Goal: Task Accomplishment & Management: Complete application form

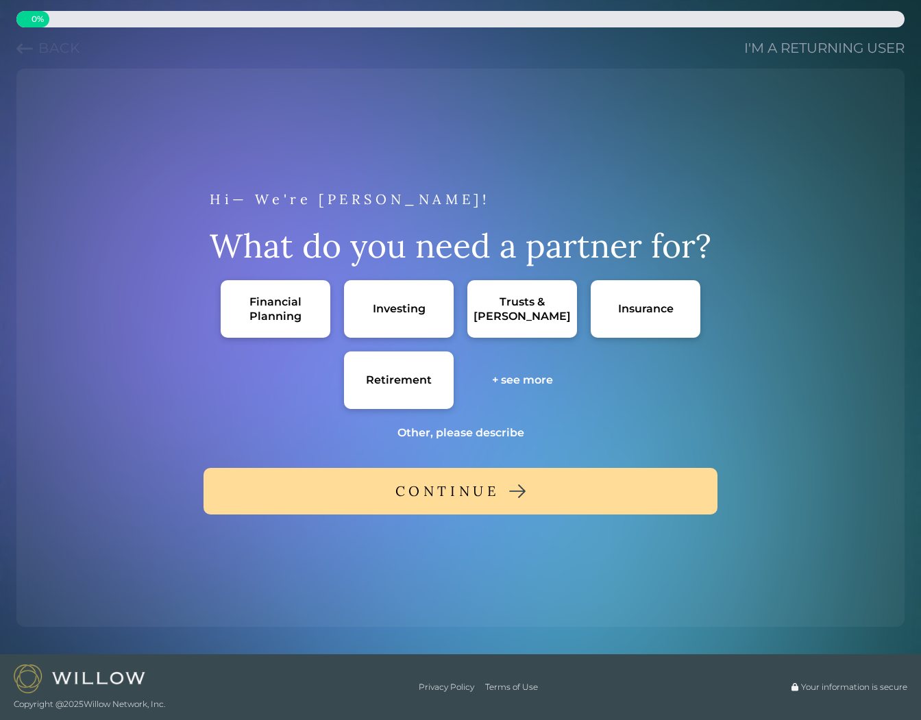
click at [256, 308] on div "Financial Planning" at bounding box center [275, 309] width 82 height 29
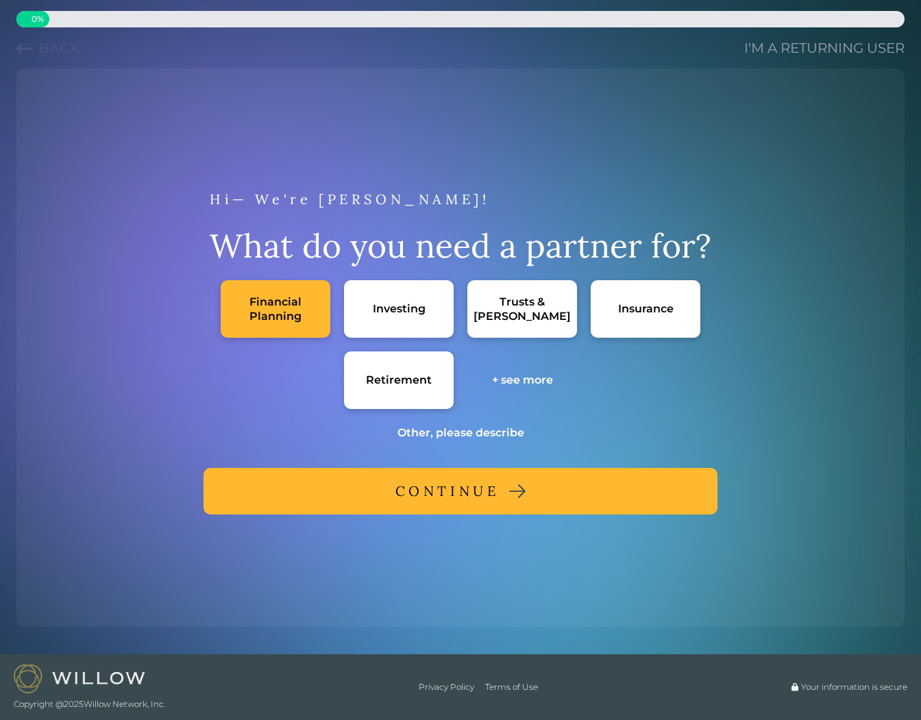
click at [380, 497] on button "CONTINUE" at bounding box center [461, 491] width 514 height 47
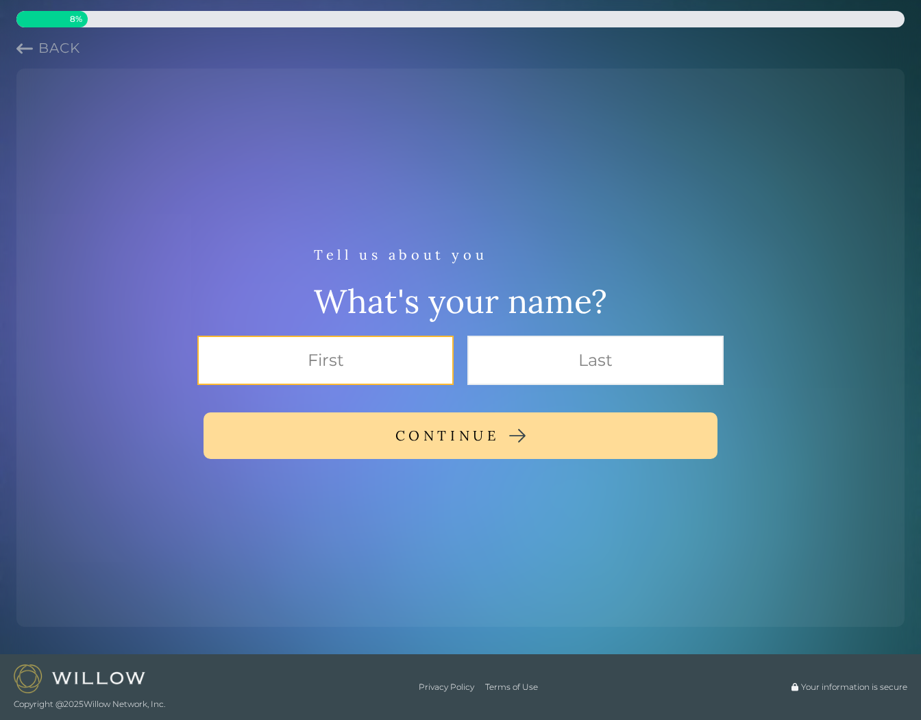
click at [347, 353] on input "text" at bounding box center [325, 360] width 256 height 49
type input "[PERSON_NAME]"
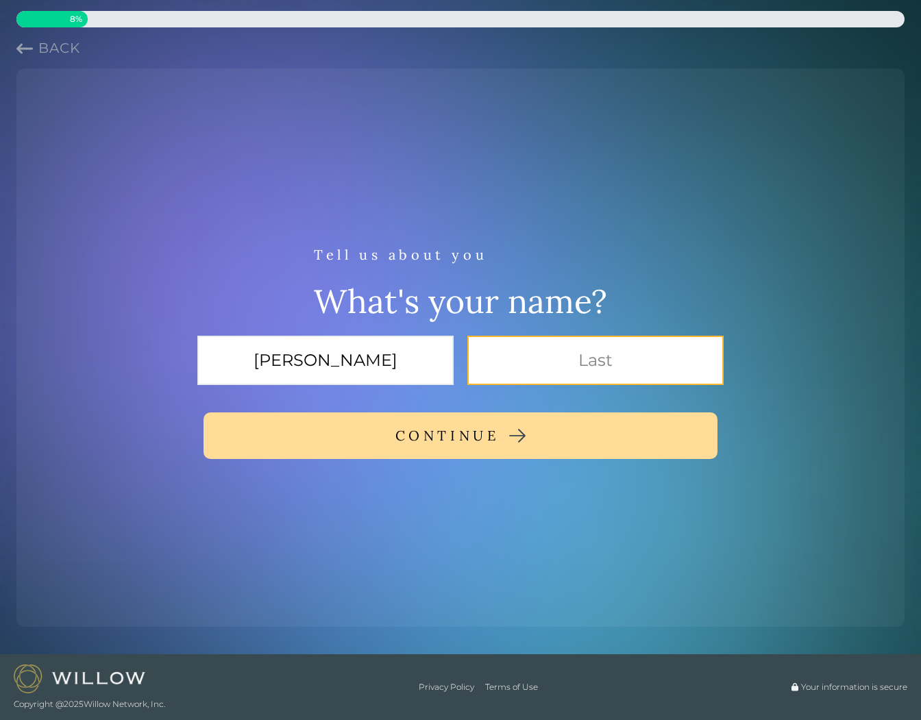
type input "[PERSON_NAME]"
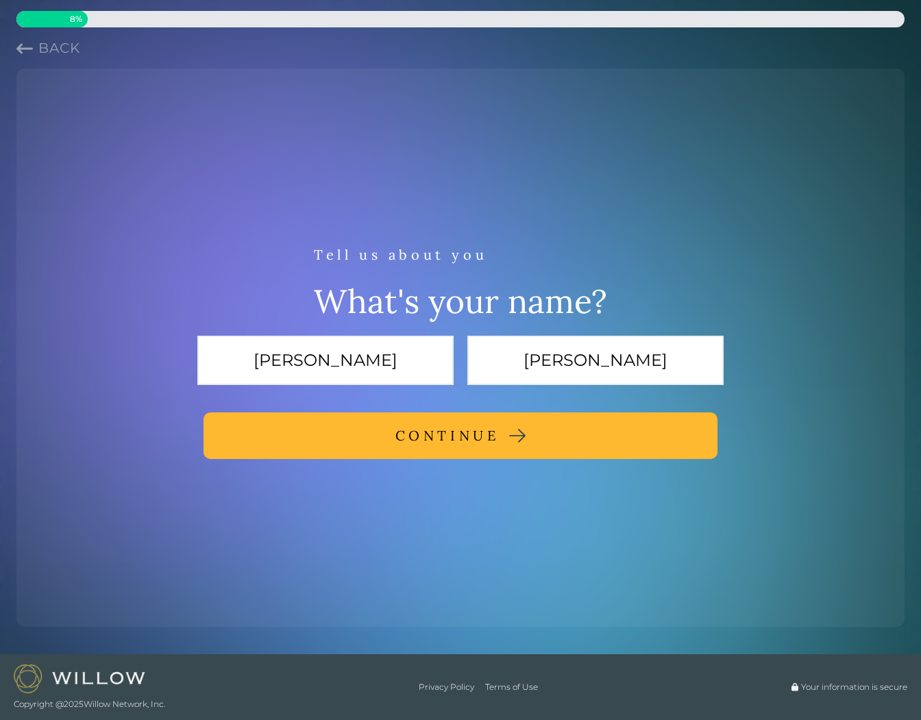
click at [374, 436] on button "CONTINUE" at bounding box center [461, 436] width 514 height 47
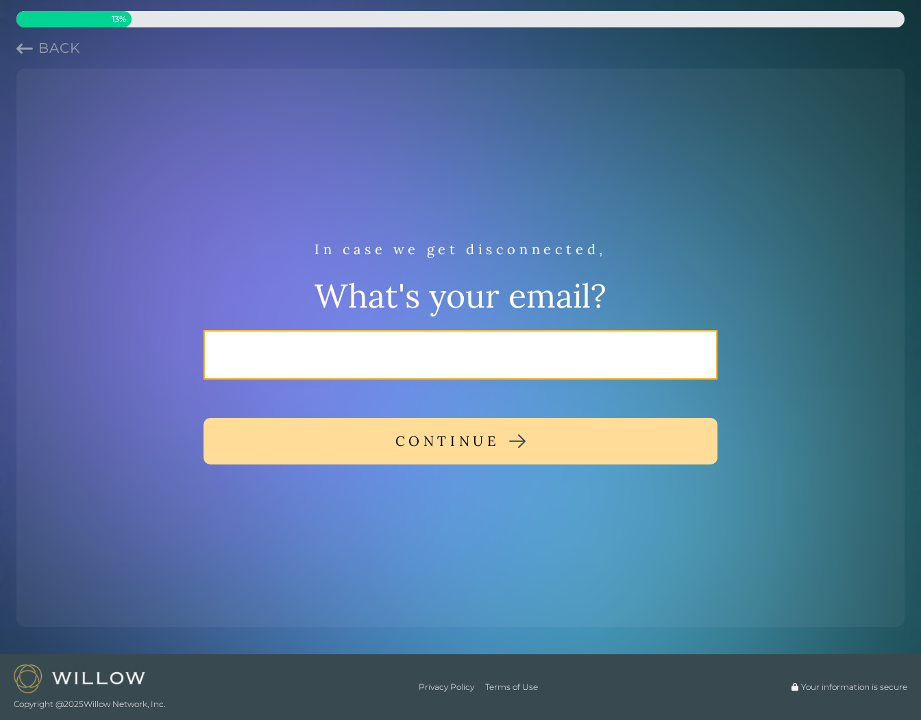
click at [369, 343] on input "email" at bounding box center [461, 354] width 514 height 49
type input "[EMAIL_ADDRESS][DOMAIN_NAME]"
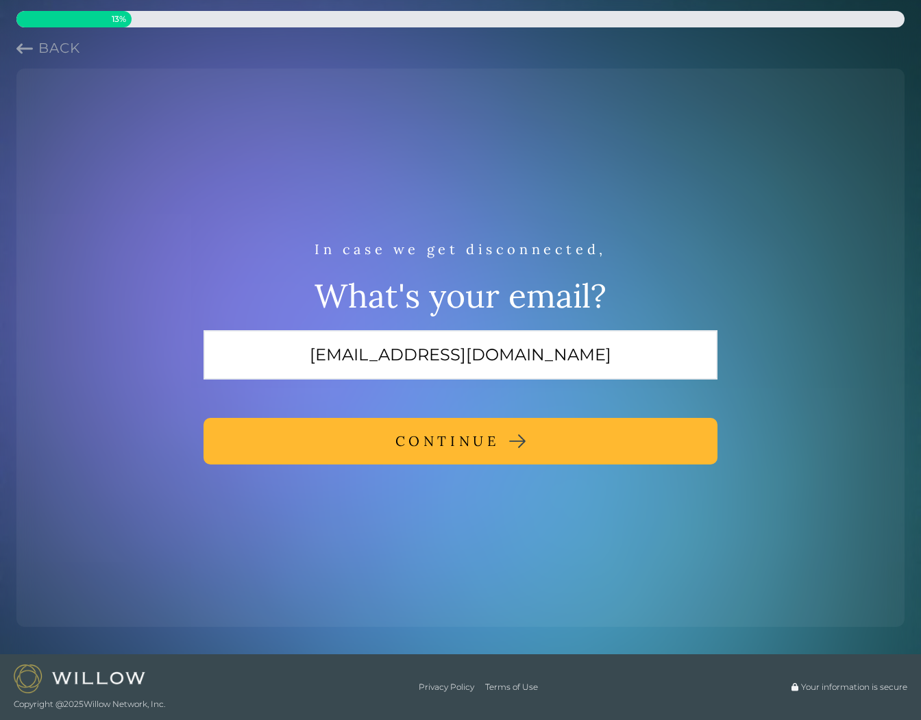
click at [365, 444] on button "CONTINUE" at bounding box center [461, 441] width 514 height 47
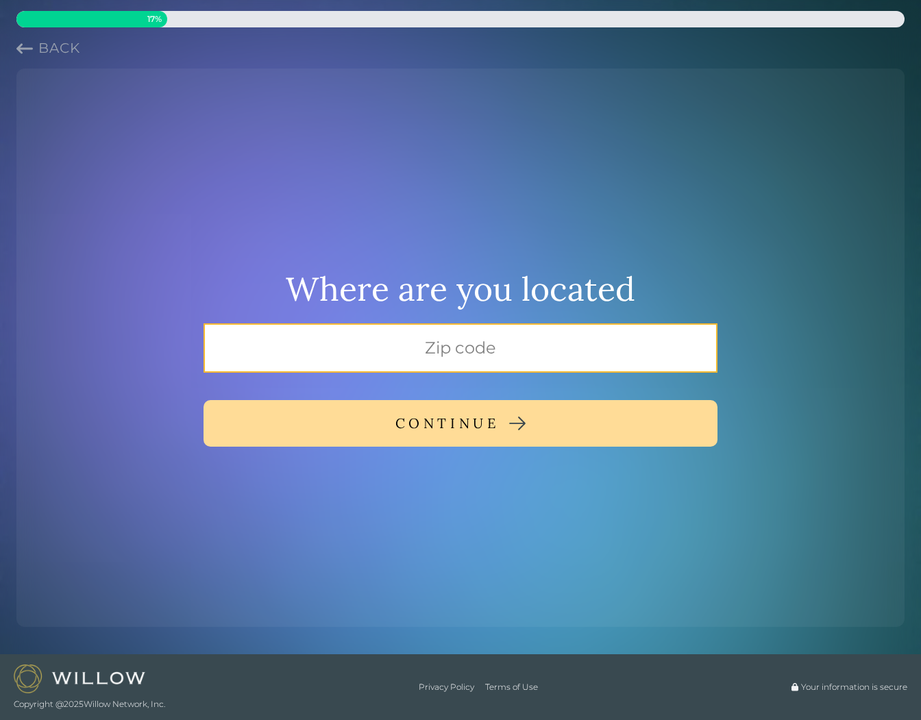
click at [382, 352] on input "text" at bounding box center [461, 348] width 514 height 49
type input "07930"
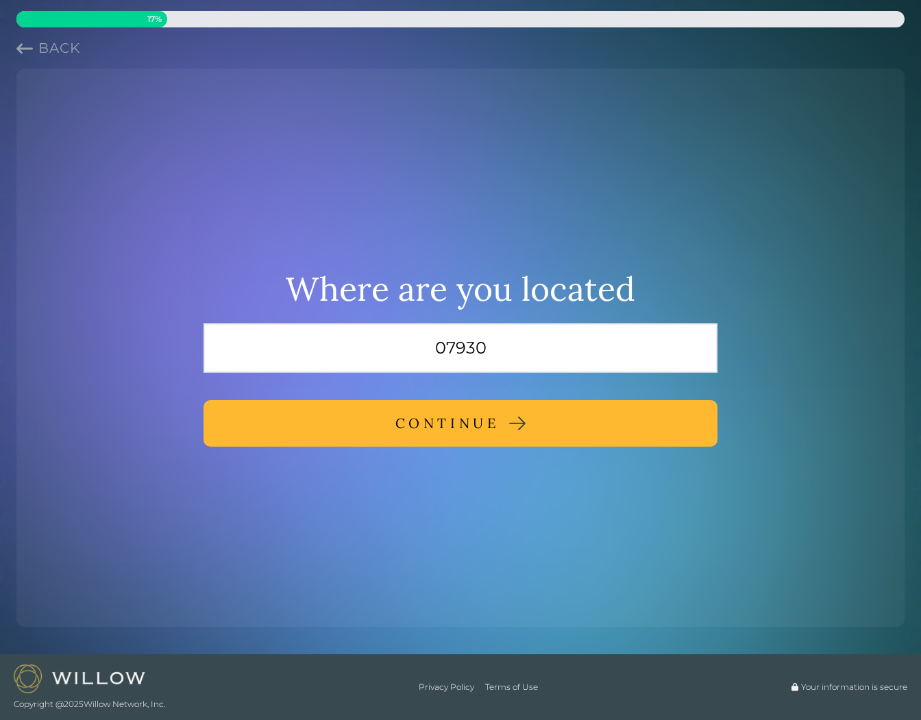
click at [387, 426] on button "CONTINUE" at bounding box center [461, 423] width 514 height 47
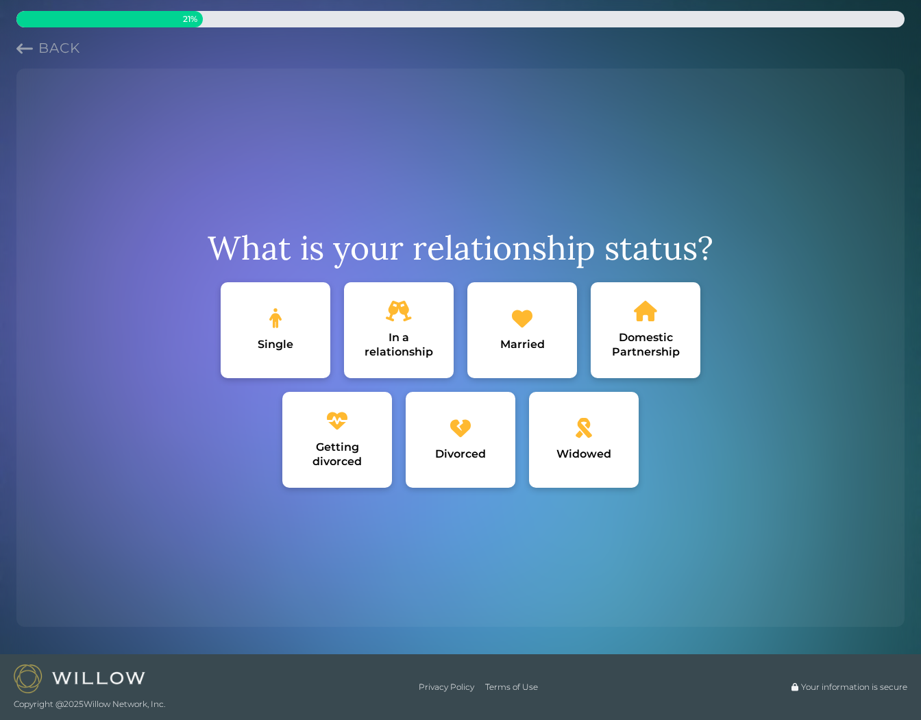
click at [511, 336] on div "Married" at bounding box center [522, 330] width 110 height 96
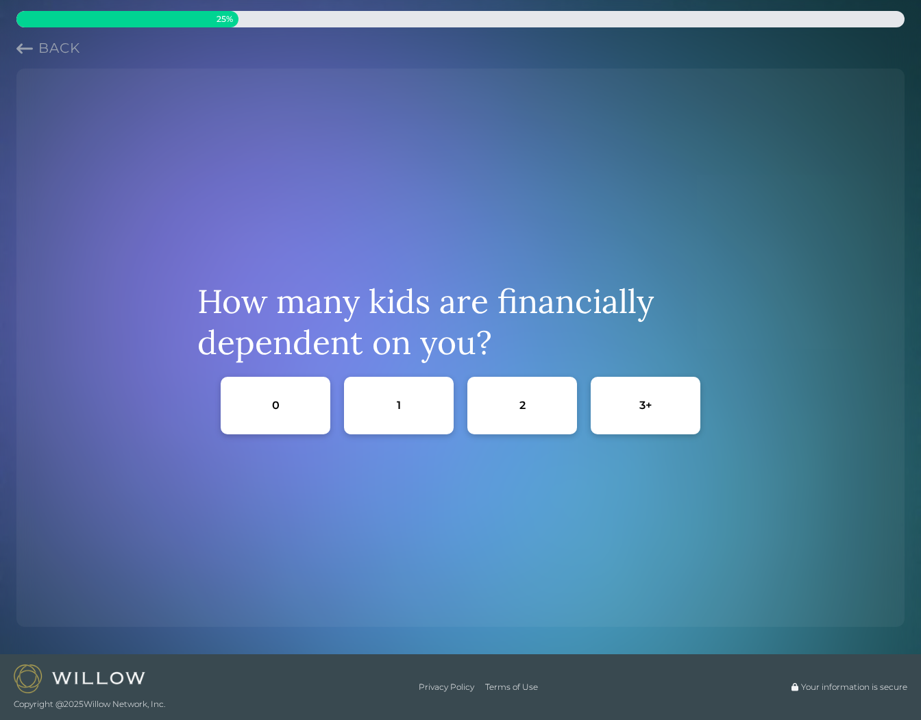
click at [653, 411] on div "3+" at bounding box center [646, 406] width 110 height 58
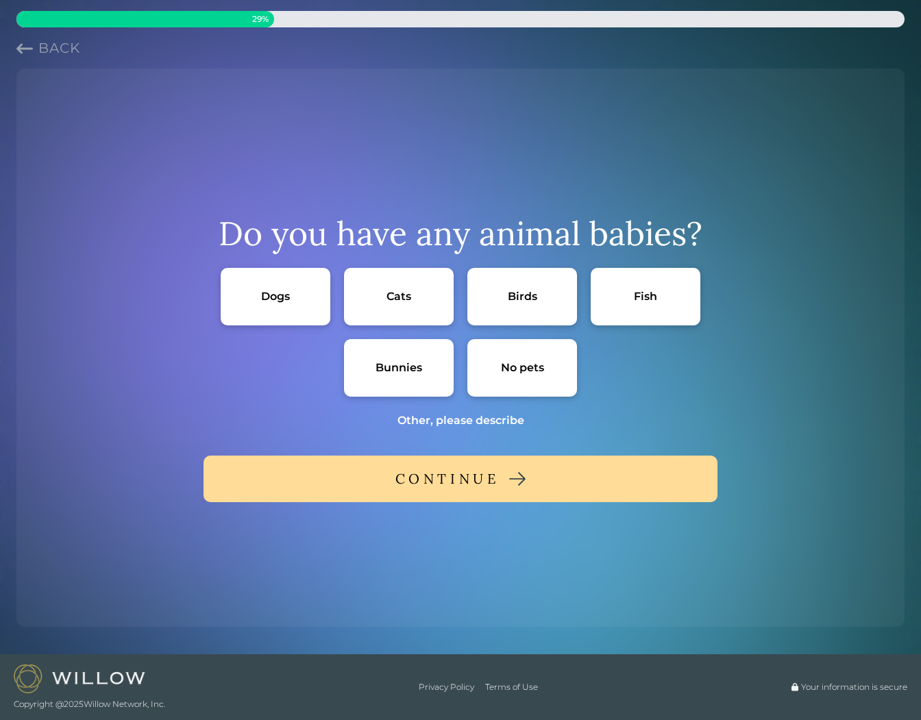
click at [272, 283] on div "Dogs" at bounding box center [276, 297] width 110 height 58
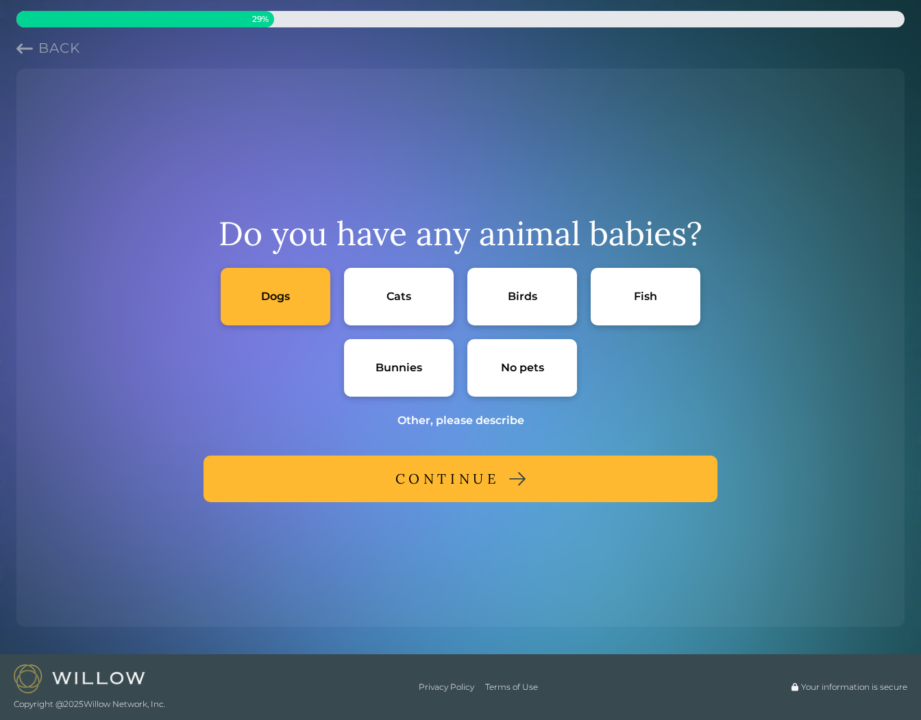
drag, startPoint x: 646, startPoint y: 256, endPoint x: 649, endPoint y: 263, distance: 8.0
click at [647, 259] on div "Do you have any animal babies?" at bounding box center [461, 233] width 484 height 69
click at [655, 283] on div "Fish" at bounding box center [646, 297] width 110 height 58
click at [483, 483] on div "CONTINUE" at bounding box center [447, 479] width 104 height 25
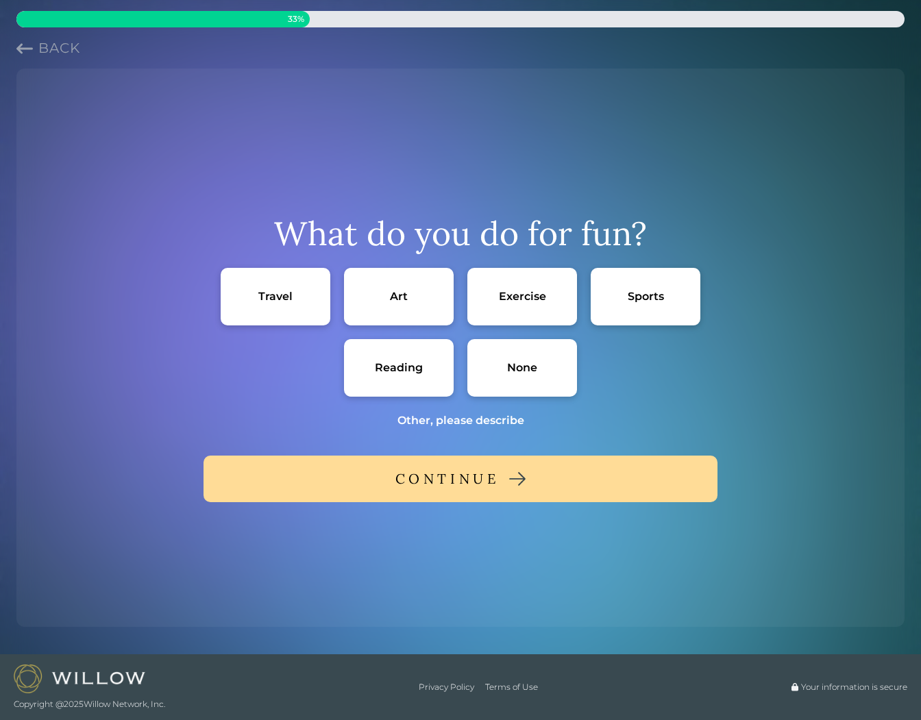
click at [275, 291] on div "Travel" at bounding box center [275, 296] width 34 height 14
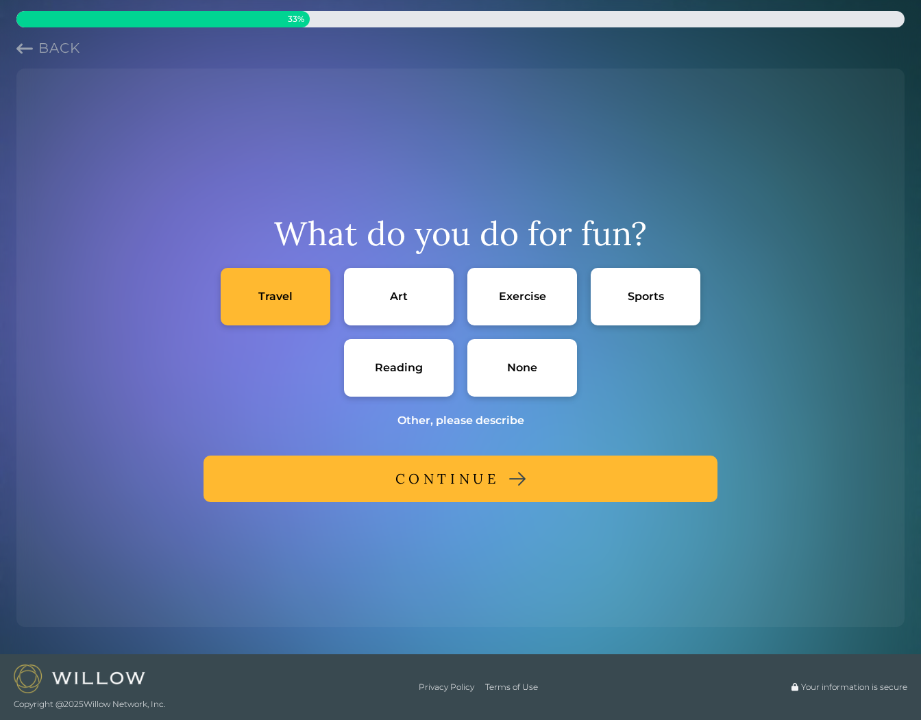
drag, startPoint x: 515, startPoint y: 293, endPoint x: 526, endPoint y: 293, distance: 11.0
click at [515, 293] on div "Exercise" at bounding box center [522, 296] width 47 height 14
click at [623, 298] on div "Sports" at bounding box center [646, 297] width 110 height 58
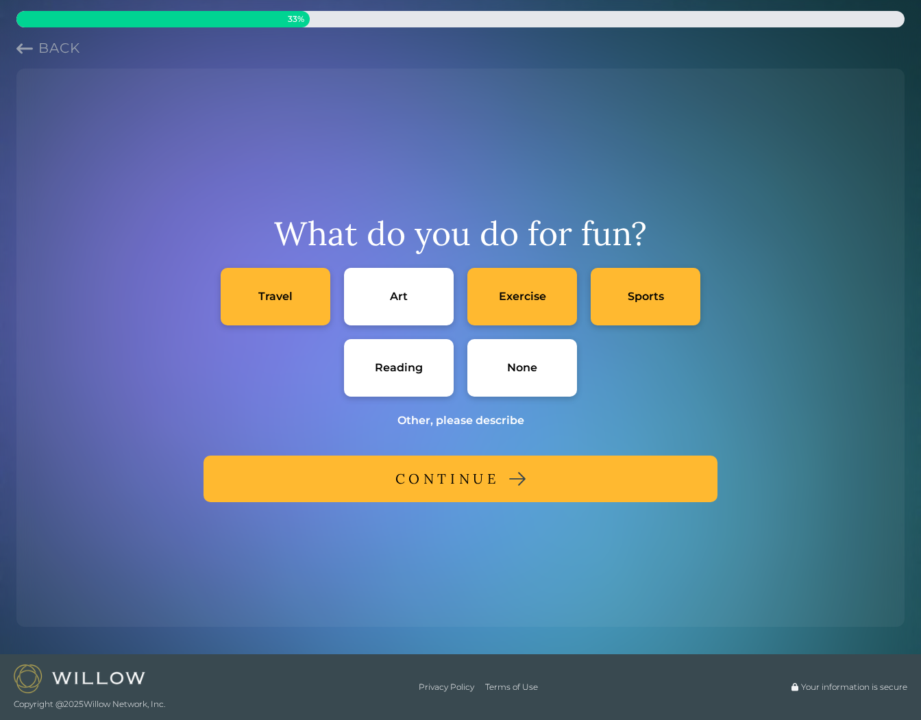
click at [392, 384] on div "Reading" at bounding box center [399, 368] width 110 height 58
click at [404, 483] on div "CONTINUE" at bounding box center [447, 479] width 104 height 25
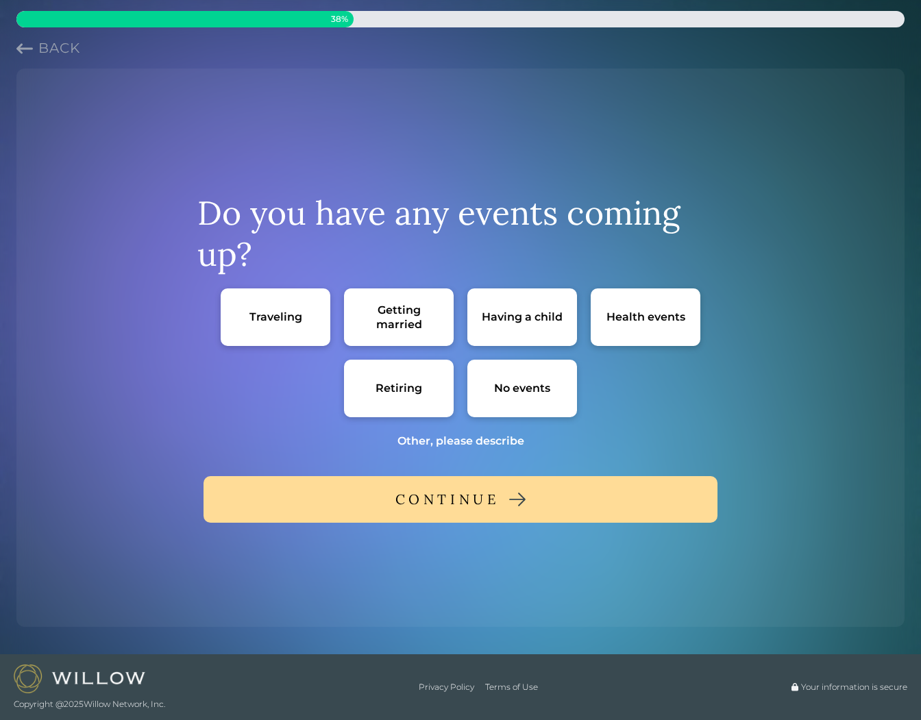
click at [244, 323] on div "Traveling" at bounding box center [276, 318] width 110 height 58
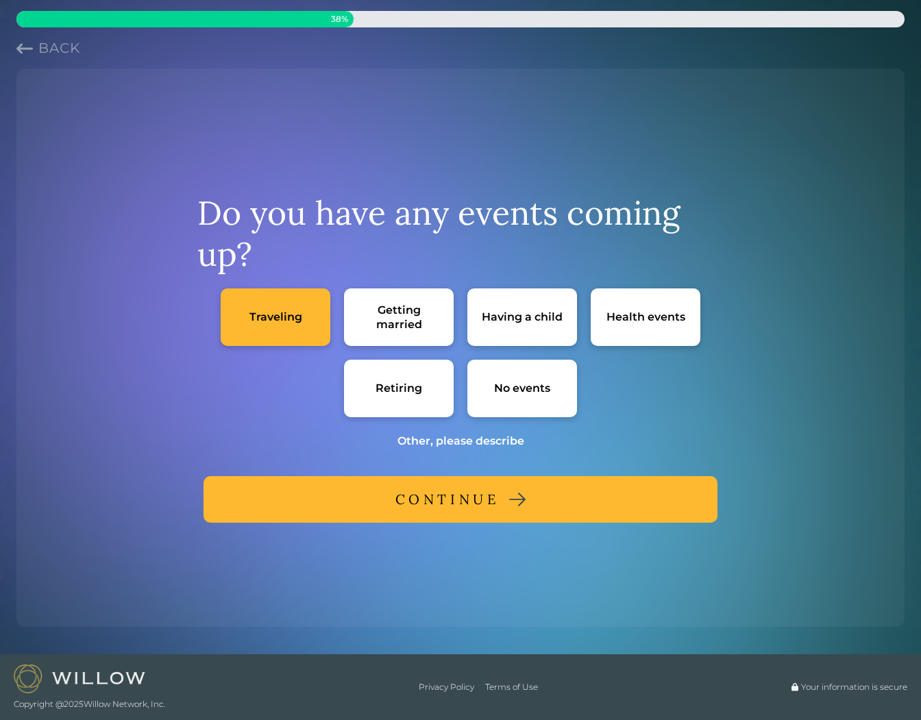
click at [402, 490] on div "CONTINUE" at bounding box center [447, 499] width 104 height 25
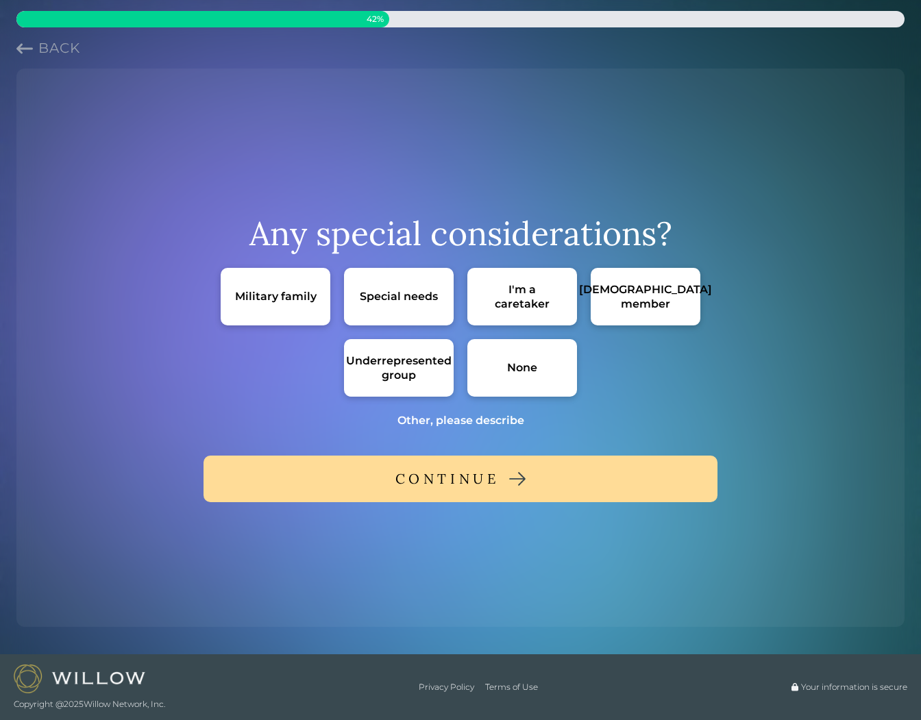
click at [531, 372] on div "None" at bounding box center [522, 368] width 30 height 14
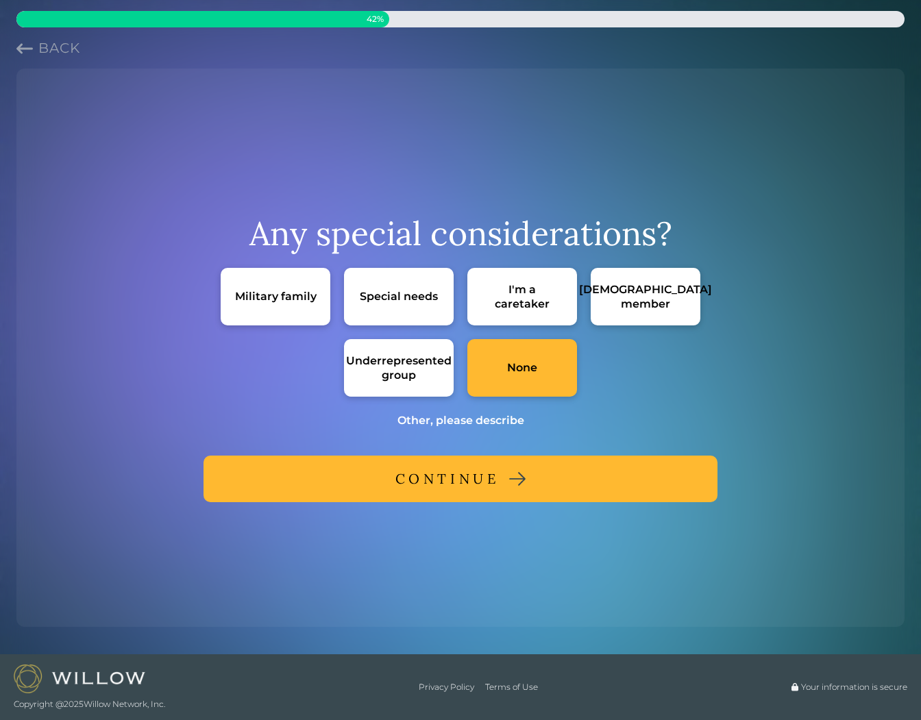
click at [537, 483] on button "CONTINUE" at bounding box center [461, 479] width 514 height 47
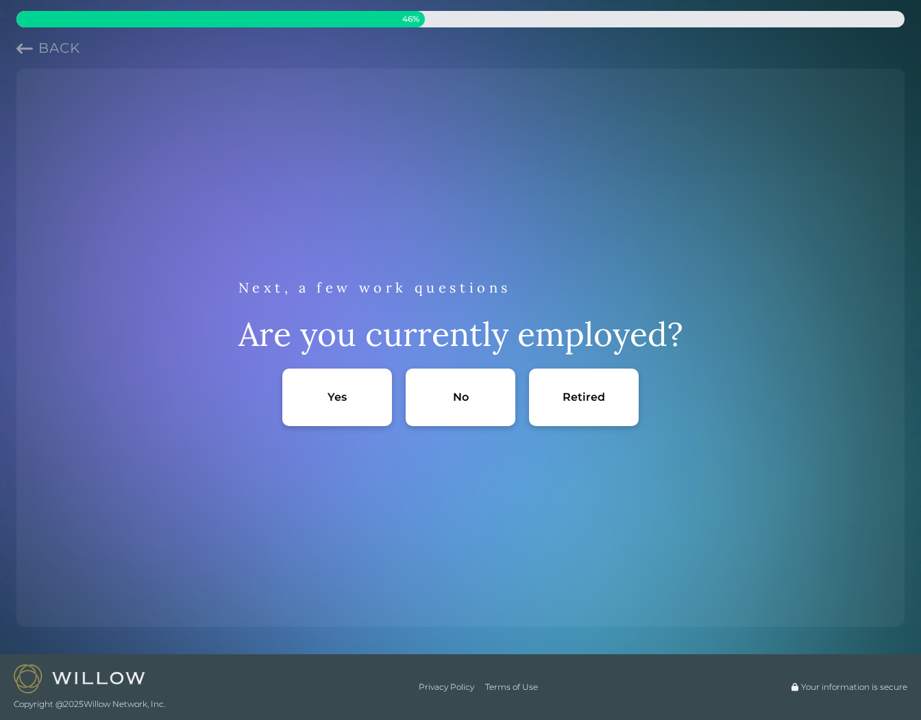
click at [324, 415] on div "Yes" at bounding box center [337, 398] width 110 height 58
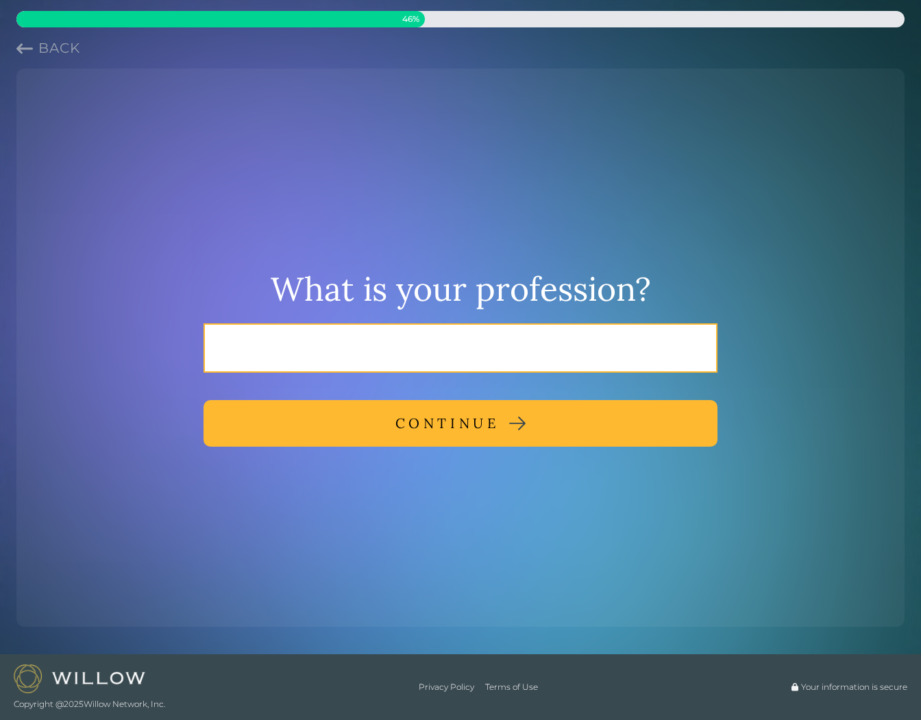
click at [426, 343] on input "text" at bounding box center [461, 348] width 514 height 49
type input "marketing"
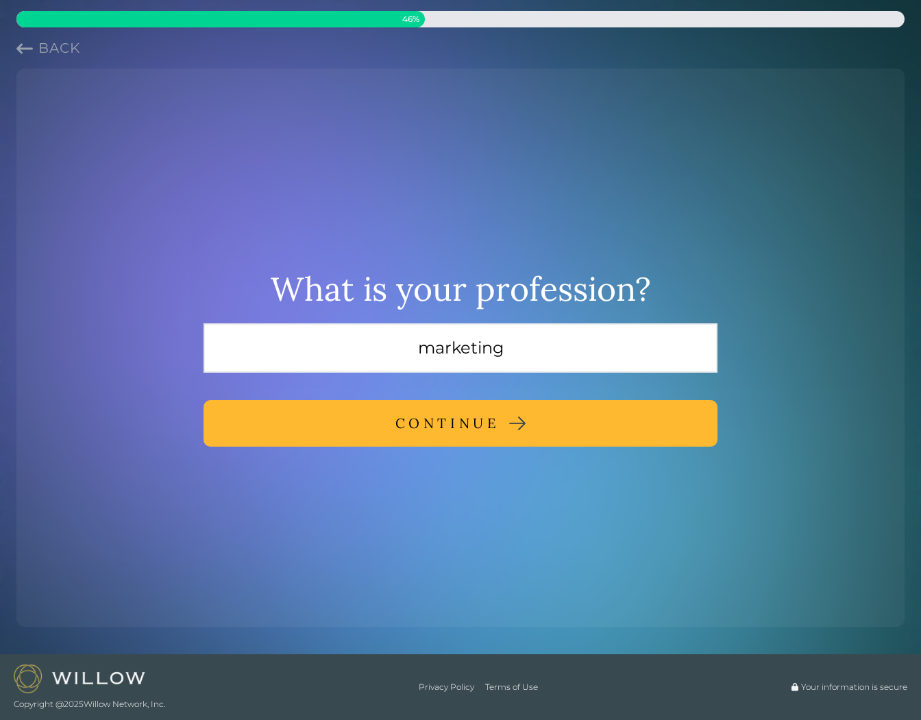
click at [426, 419] on div "CONTINUE" at bounding box center [447, 423] width 104 height 25
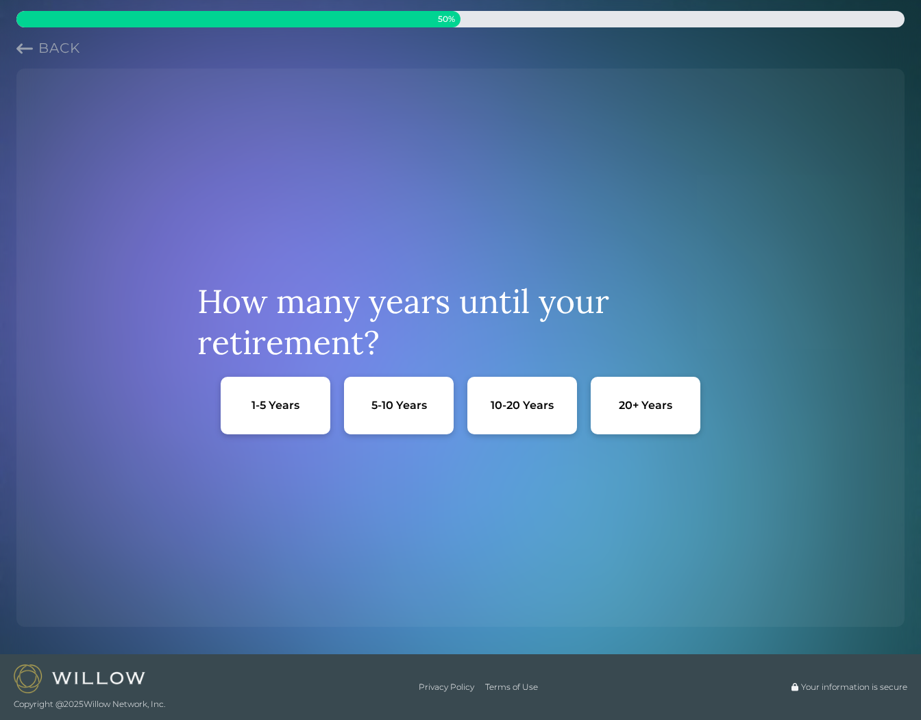
click at [541, 413] on div "10-20 Years" at bounding box center [522, 406] width 110 height 58
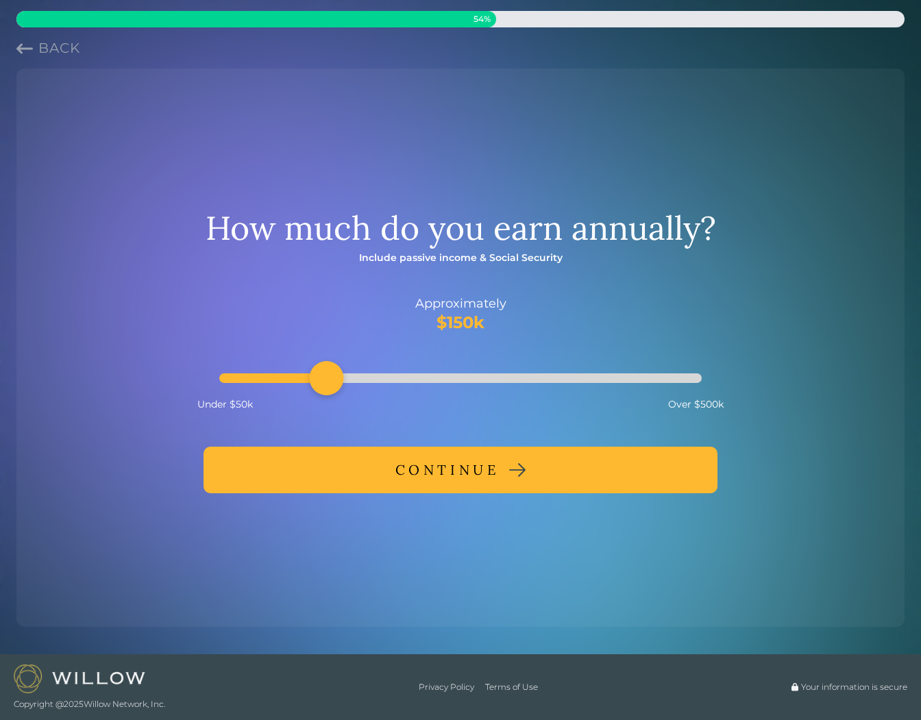
drag, startPoint x: 334, startPoint y: 385, endPoint x: 355, endPoint y: 449, distance: 67.8
click at [319, 384] on div "Accessibility label" at bounding box center [326, 378] width 34 height 34
drag, startPoint x: 331, startPoint y: 380, endPoint x: 304, endPoint y: 379, distance: 27.4
click at [304, 379] on div "Accessibility label" at bounding box center [299, 378] width 34 height 34
drag, startPoint x: 303, startPoint y: 380, endPoint x: 278, endPoint y: 379, distance: 25.4
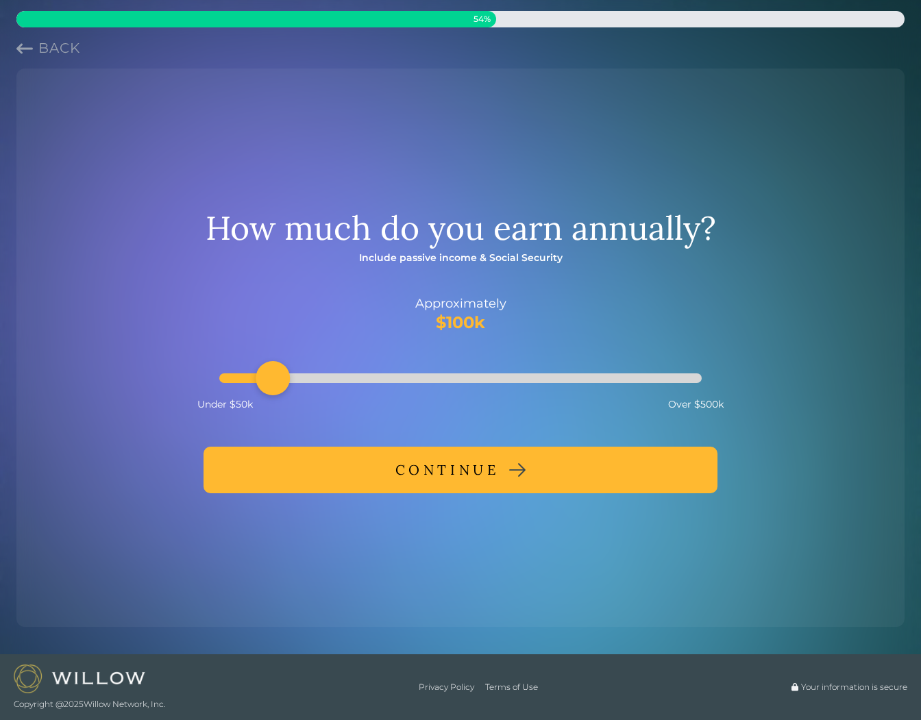
click at [278, 379] on div "Accessibility label" at bounding box center [273, 378] width 34 height 34
drag, startPoint x: 278, startPoint y: 379, endPoint x: 326, endPoint y: 380, distance: 48.0
click at [326, 380] on div "Accessibility label" at bounding box center [326, 378] width 34 height 34
click at [361, 475] on button "CONTINUE" at bounding box center [461, 470] width 514 height 47
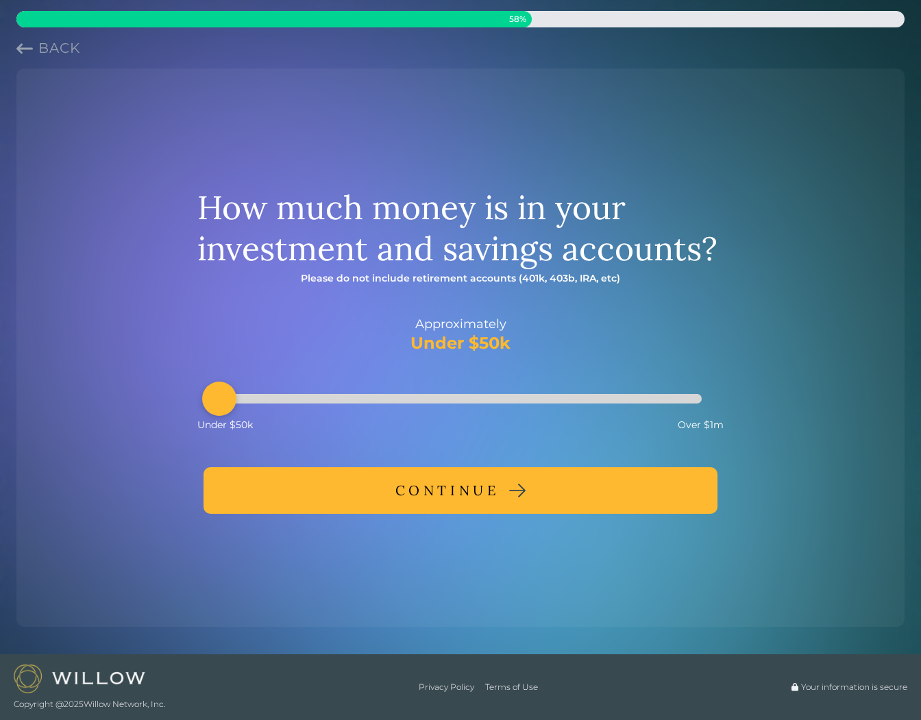
drag, startPoint x: 265, startPoint y: 412, endPoint x: 204, endPoint y: 400, distance: 62.1
click at [204, 400] on div "Accessibility label" at bounding box center [219, 399] width 34 height 34
click at [459, 489] on div "CONTINUE" at bounding box center [447, 490] width 104 height 25
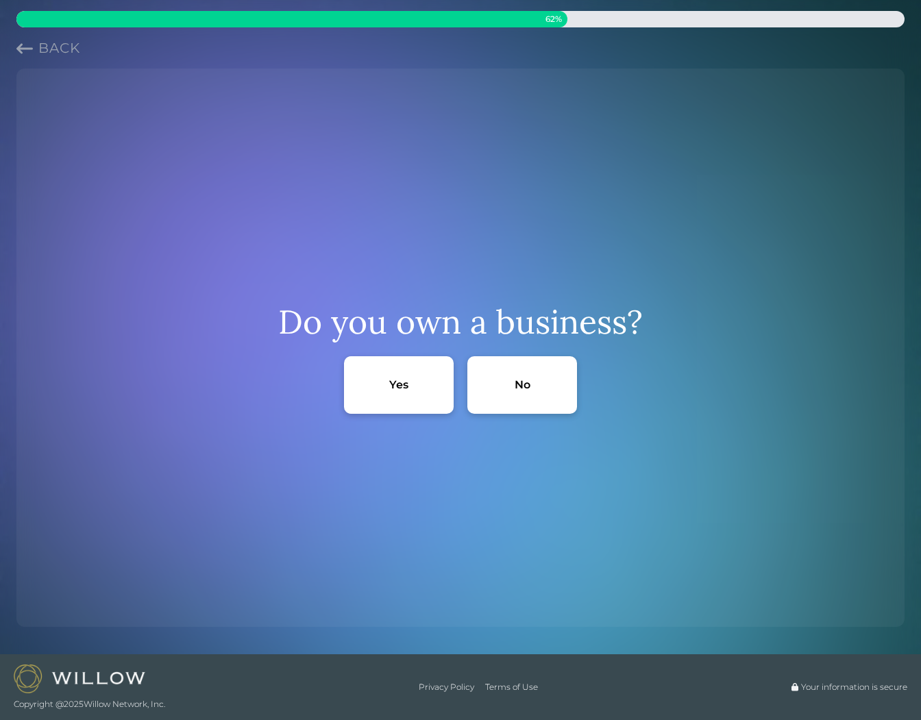
click at [441, 393] on div "Yes" at bounding box center [399, 385] width 110 height 58
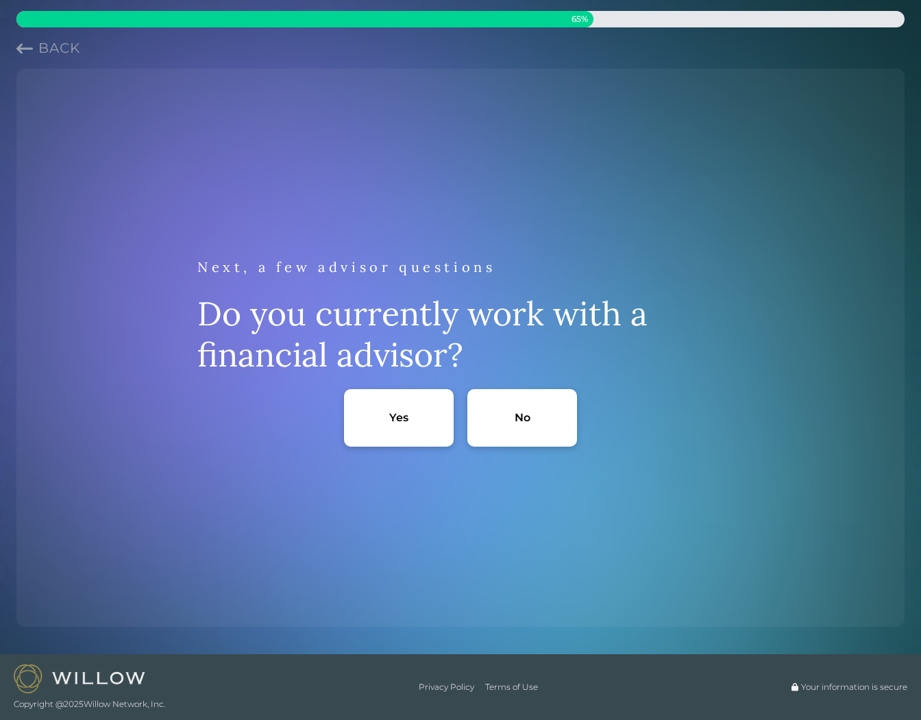
click at [497, 423] on div "No" at bounding box center [522, 418] width 110 height 58
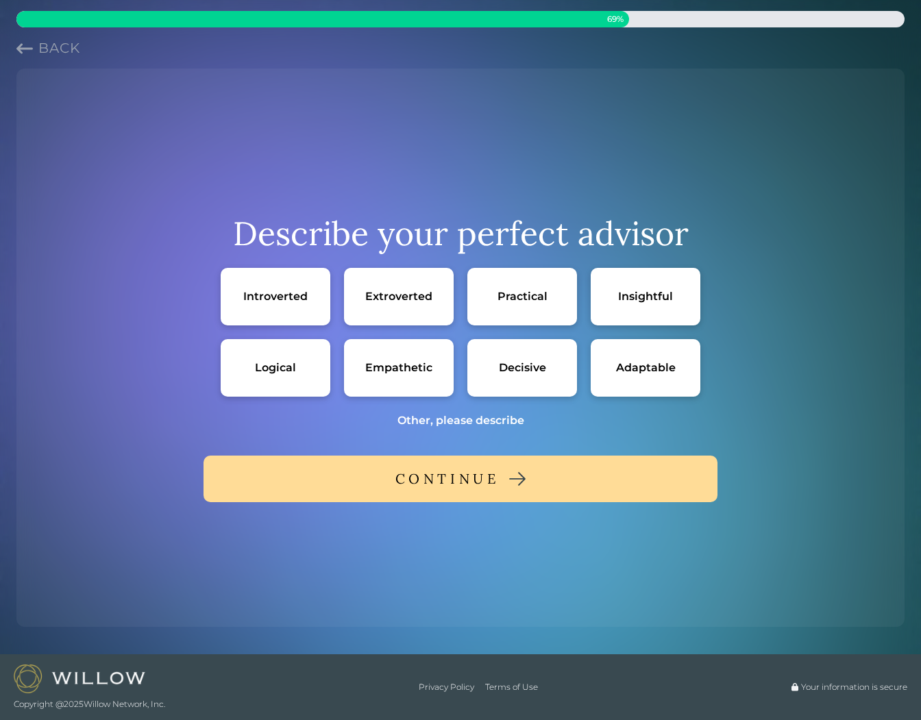
click at [293, 369] on div "Logical" at bounding box center [275, 368] width 41 height 14
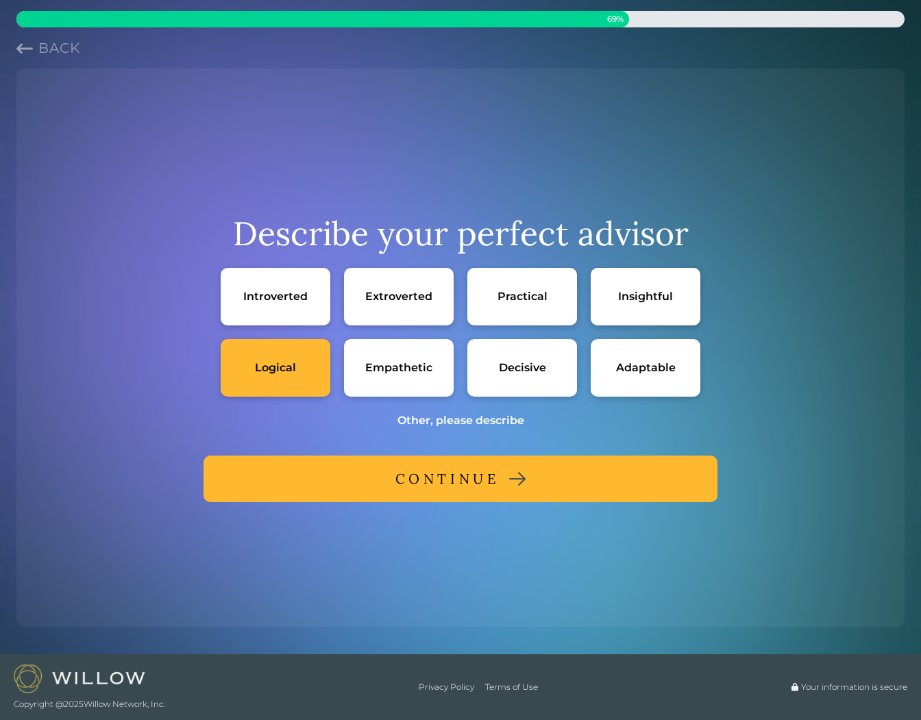
click at [644, 296] on div "Insightful" at bounding box center [645, 296] width 55 height 14
click at [489, 306] on div "Practical" at bounding box center [522, 297] width 110 height 58
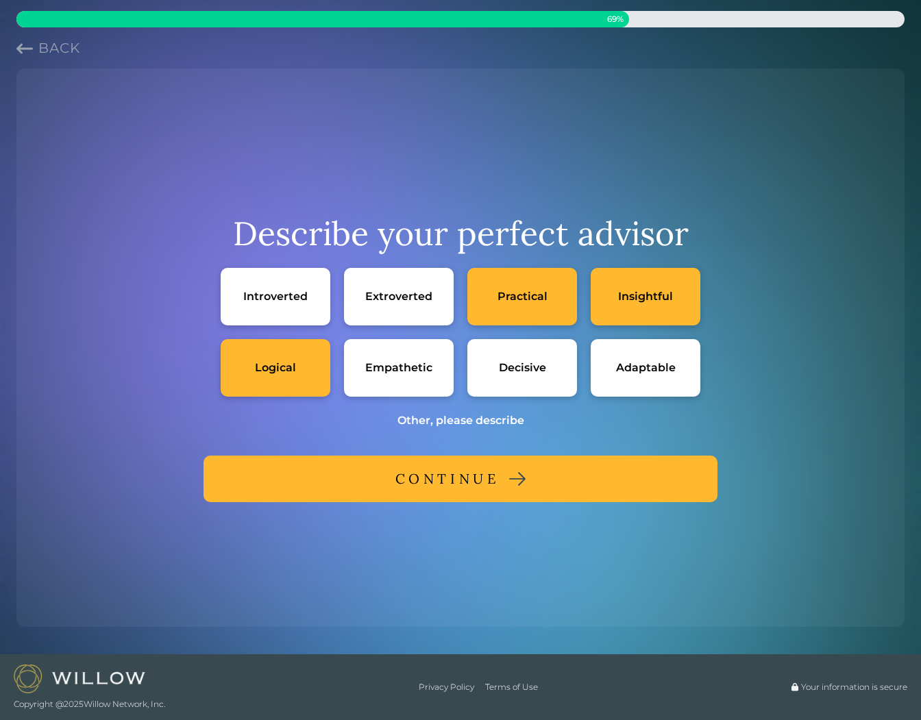
click at [498, 483] on div "CONTINUE" at bounding box center [447, 479] width 104 height 25
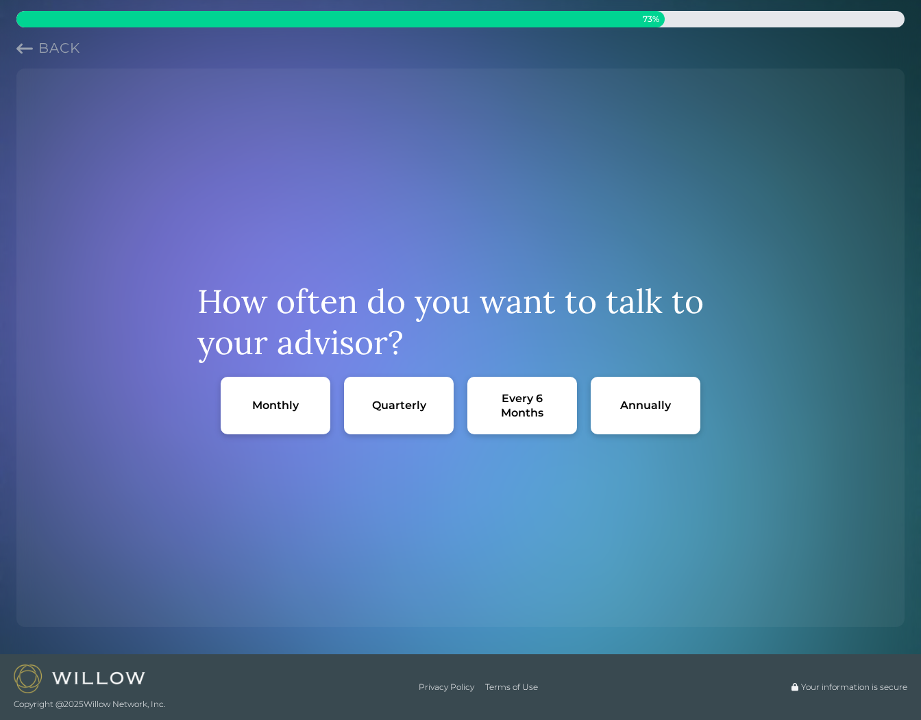
click at [266, 400] on div "Monthly" at bounding box center [275, 405] width 47 height 14
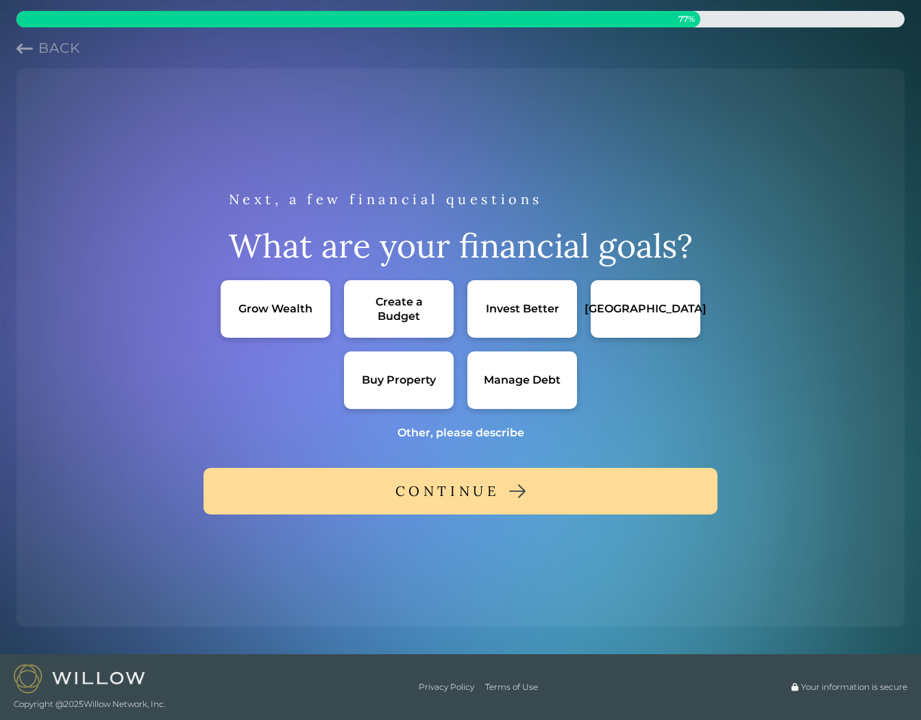
click at [496, 386] on div "Manage Debt" at bounding box center [522, 380] width 77 height 14
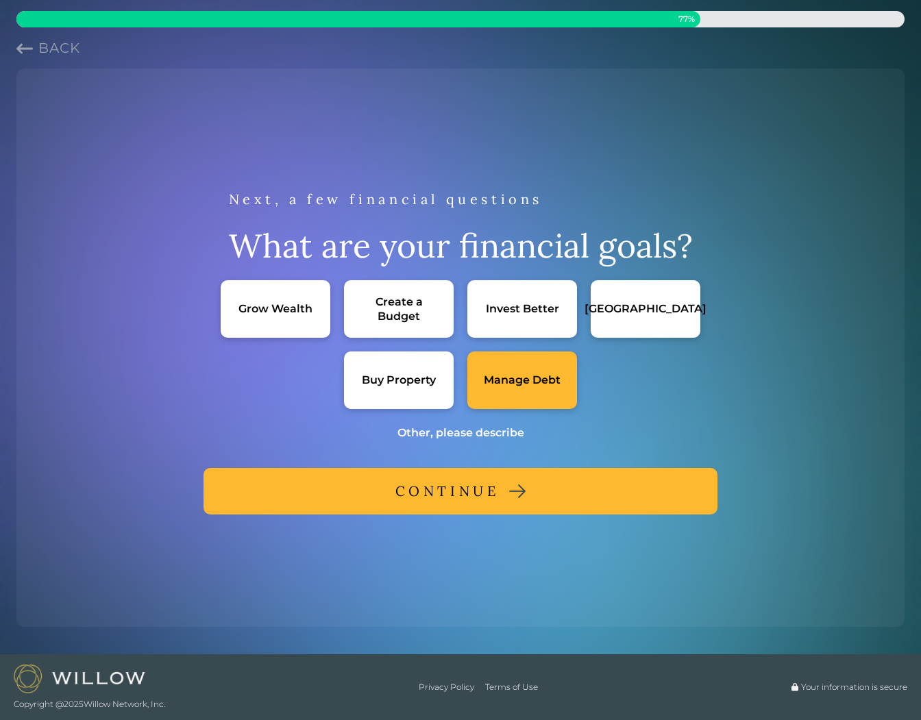
click at [542, 490] on button "CONTINUE" at bounding box center [461, 491] width 514 height 47
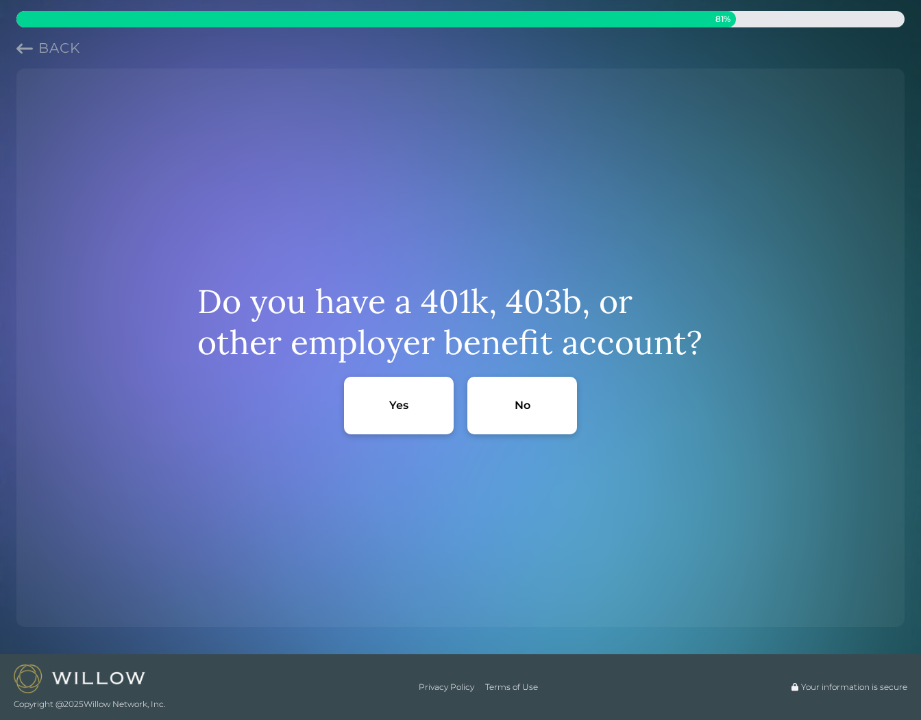
click at [405, 405] on div "Yes" at bounding box center [398, 405] width 19 height 14
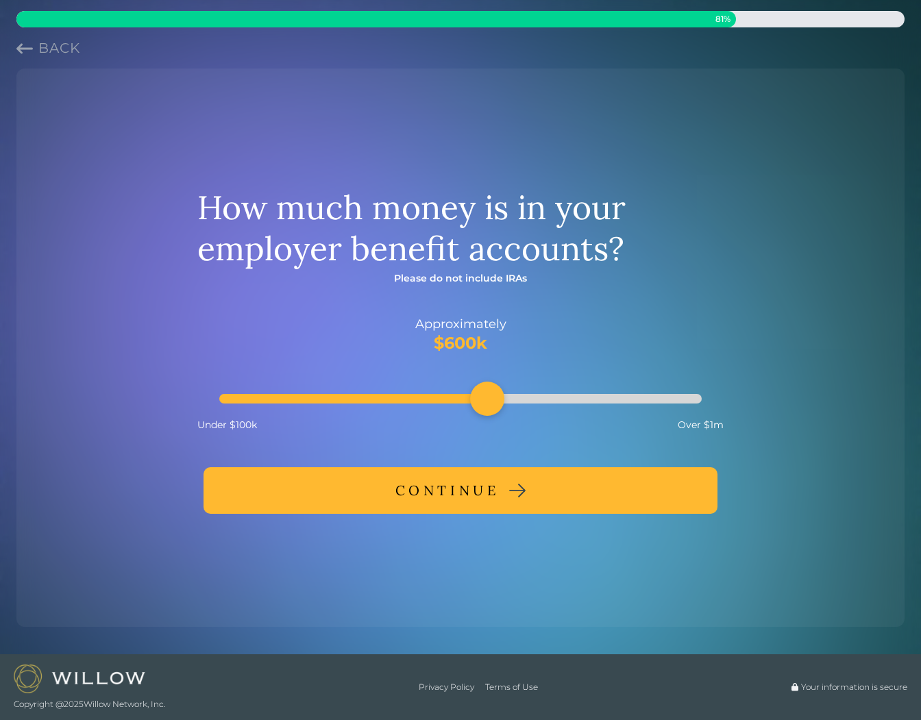
drag, startPoint x: 306, startPoint y: 400, endPoint x: 480, endPoint y: 406, distance: 174.2
click at [480, 406] on div "Accessibility label" at bounding box center [487, 399] width 34 height 34
click at [474, 507] on button "CONTINUE" at bounding box center [461, 490] width 514 height 47
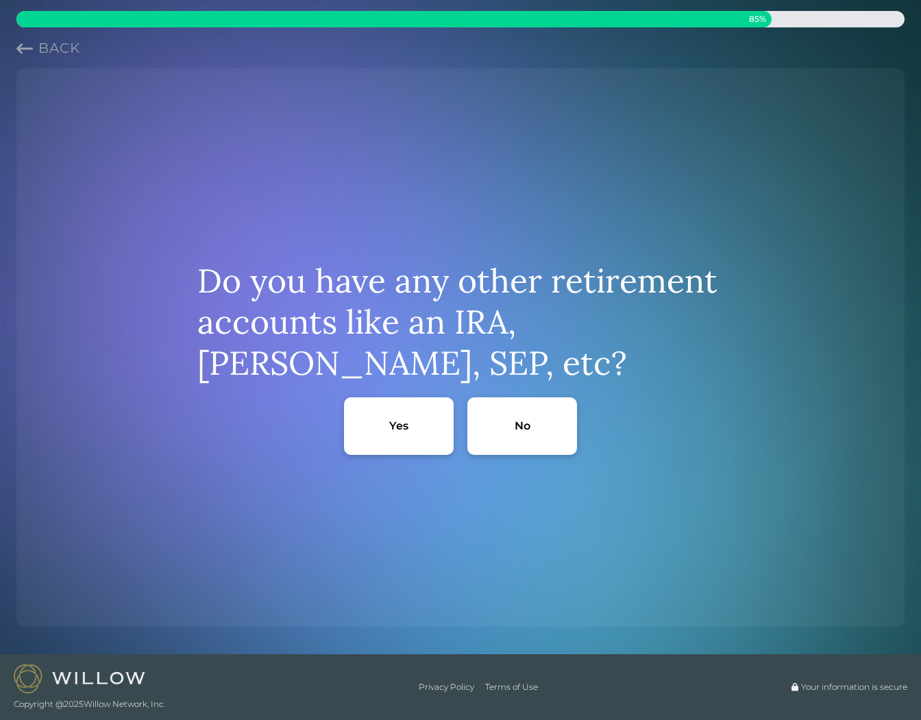
click at [503, 442] on div "No" at bounding box center [522, 427] width 110 height 58
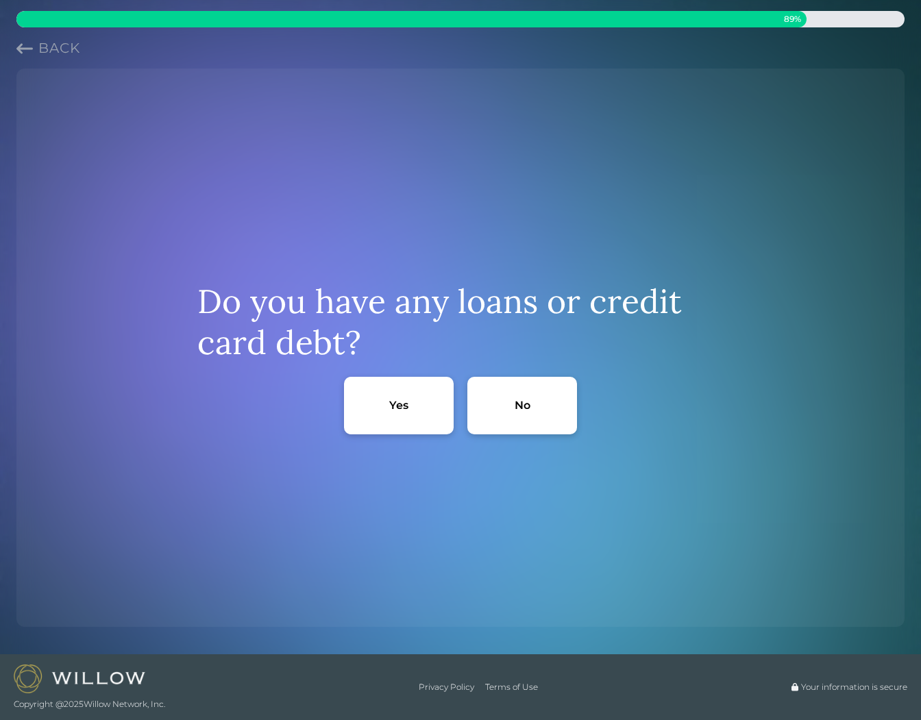
click at [399, 406] on div "Yes" at bounding box center [398, 405] width 19 height 14
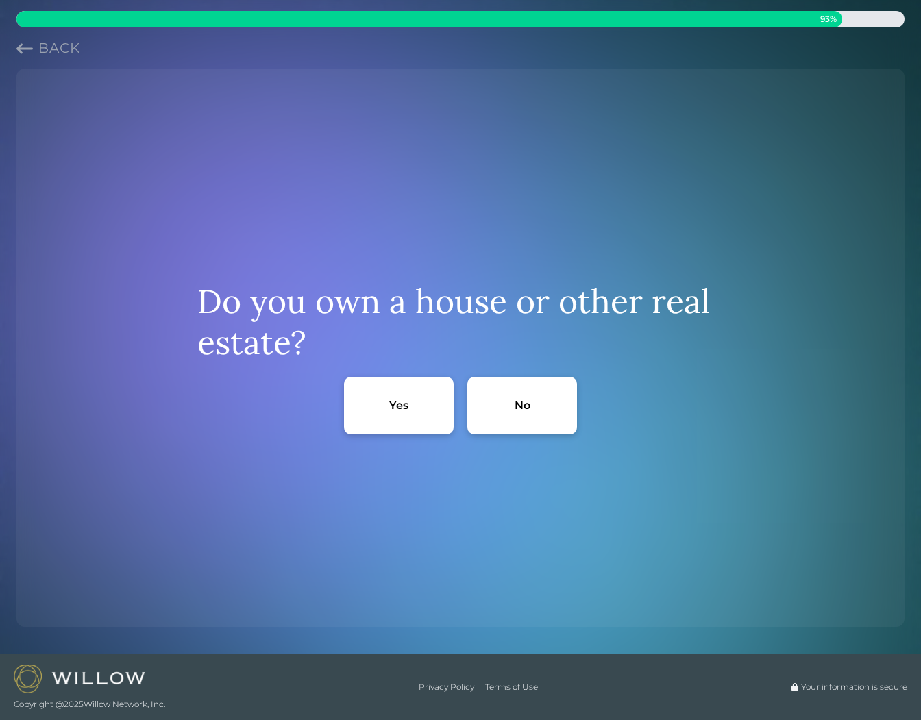
click at [412, 406] on div "Yes" at bounding box center [399, 406] width 110 height 58
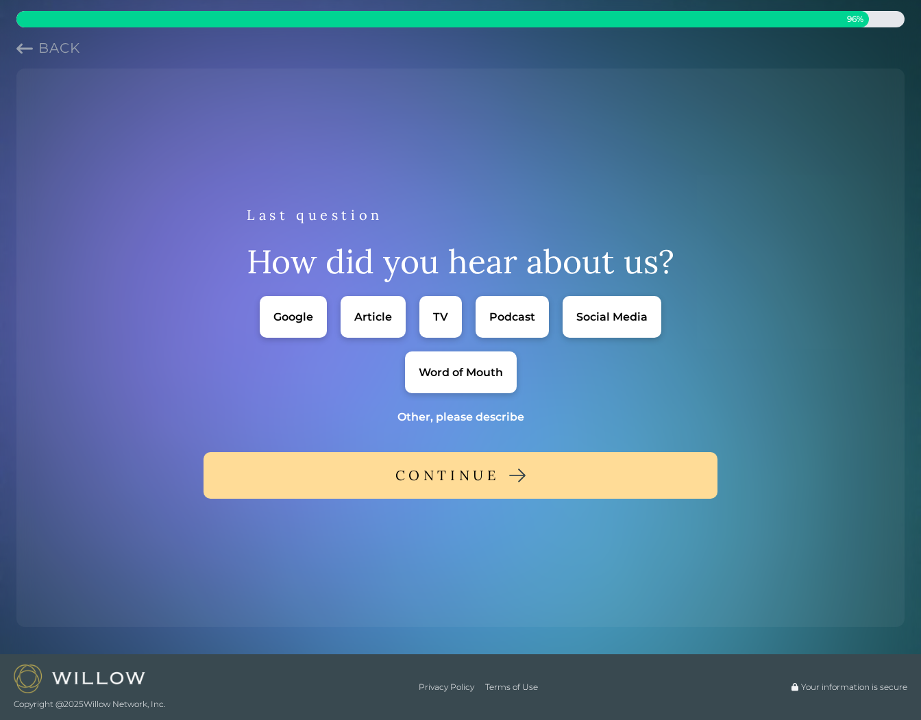
click at [298, 315] on div "Google" at bounding box center [293, 317] width 40 height 14
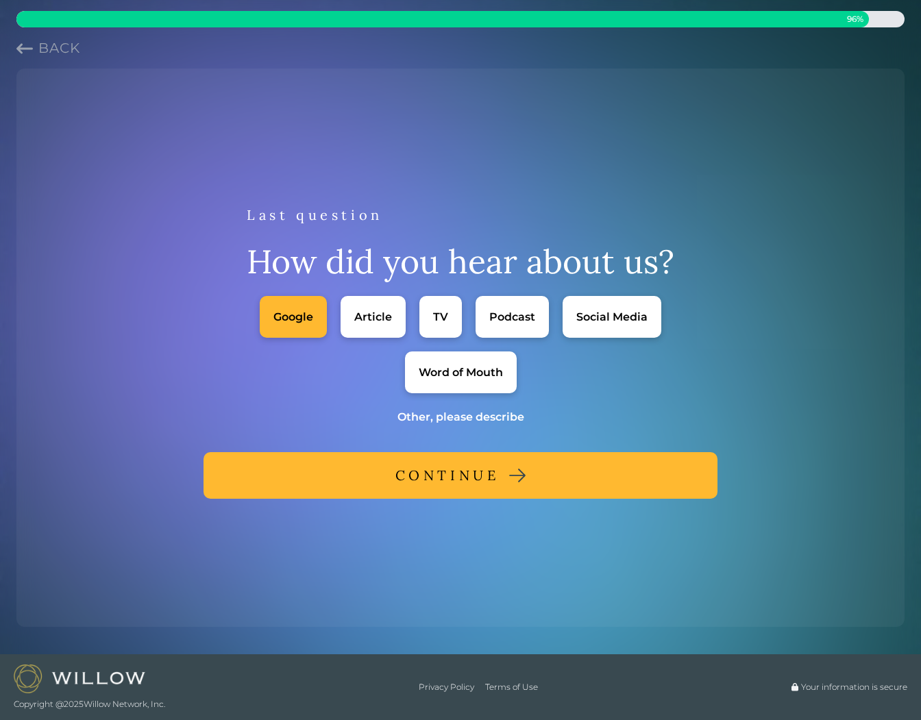
click at [400, 473] on div "CONTINUE" at bounding box center [447, 475] width 104 height 25
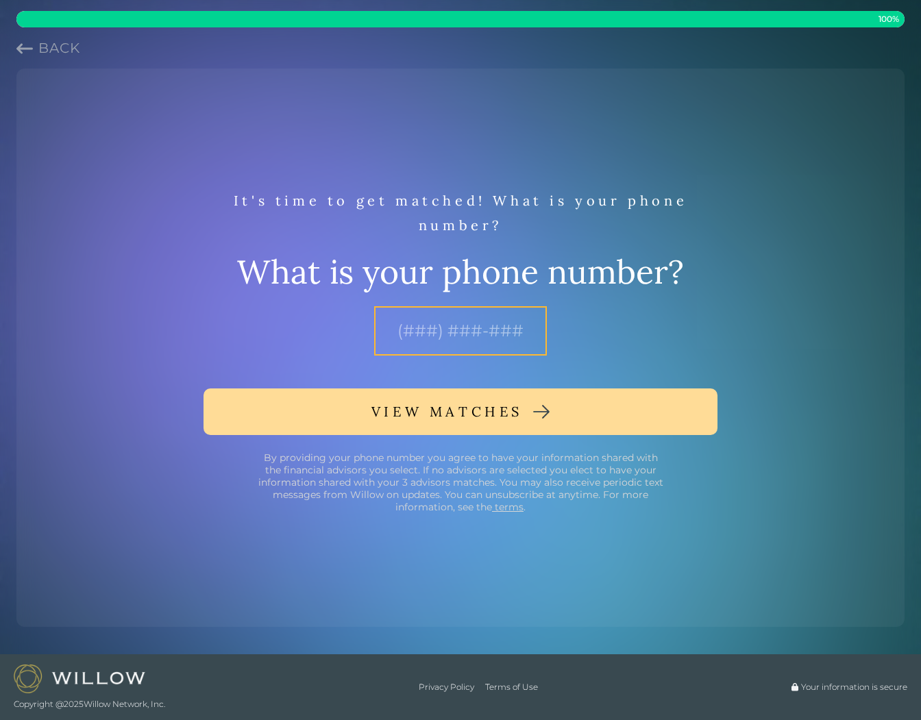
click at [454, 334] on input "text" at bounding box center [460, 330] width 173 height 49
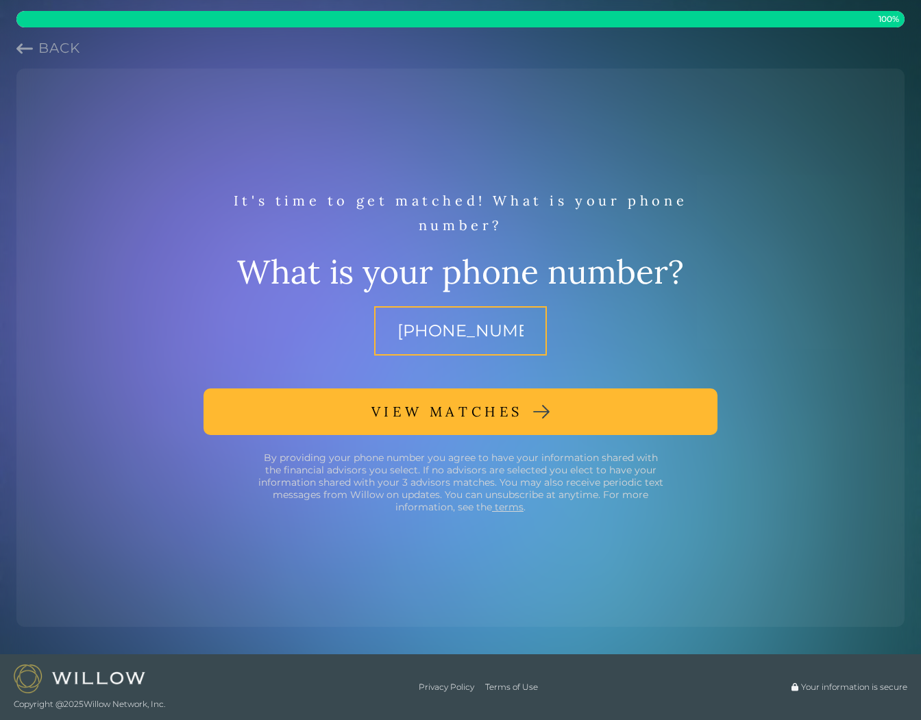
type input "[PHONE_NUMBER]"
click at [487, 401] on div "VIEW MATCHES" at bounding box center [446, 412] width 151 height 25
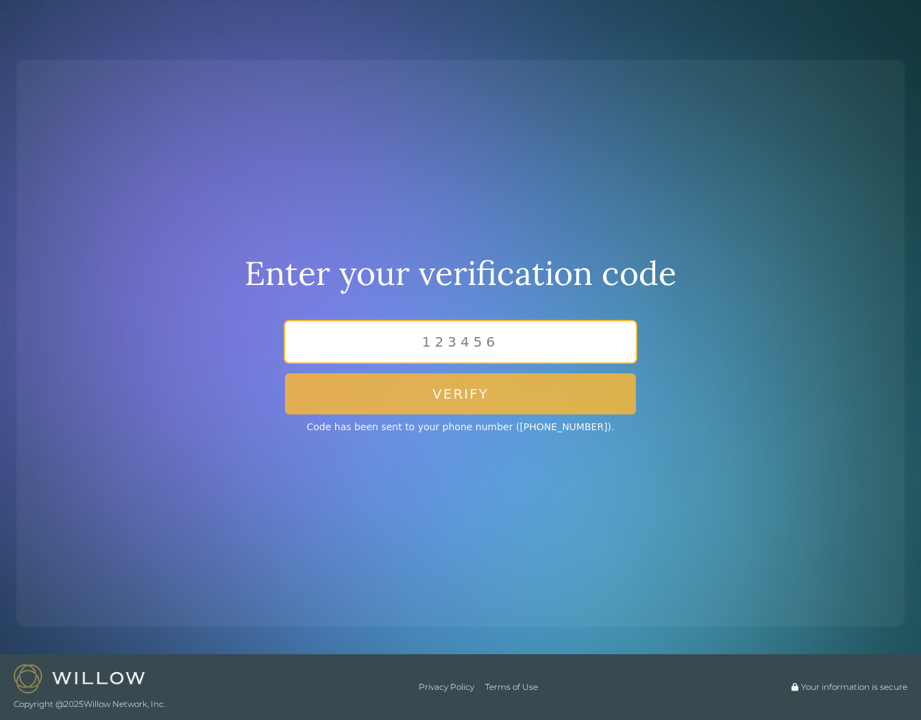
click at [424, 335] on input "text" at bounding box center [460, 341] width 351 height 41
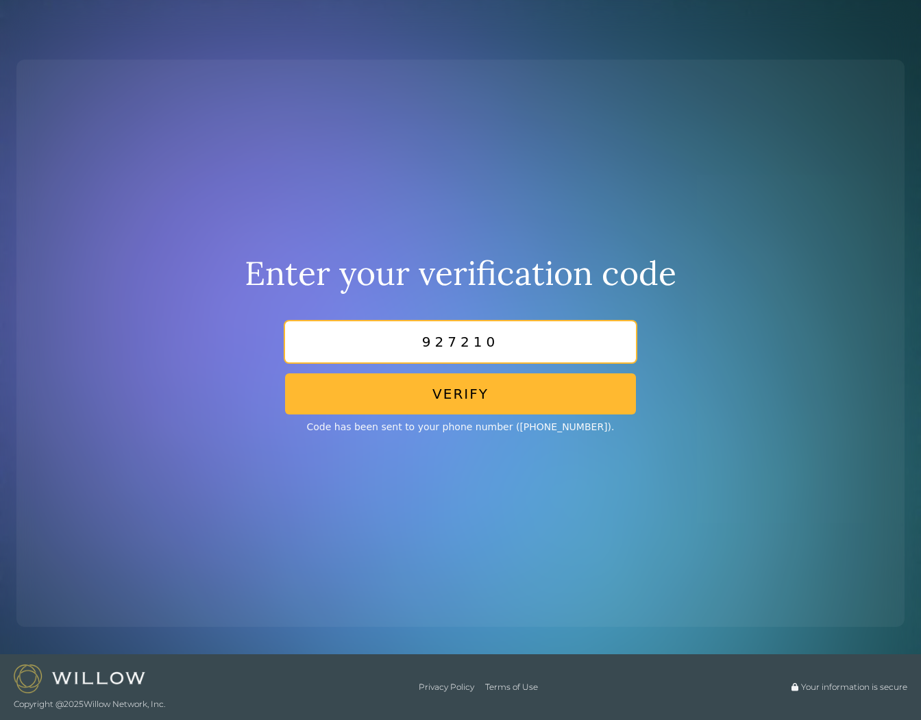
type input "927210"
click at [452, 389] on button "Verify" at bounding box center [460, 394] width 351 height 41
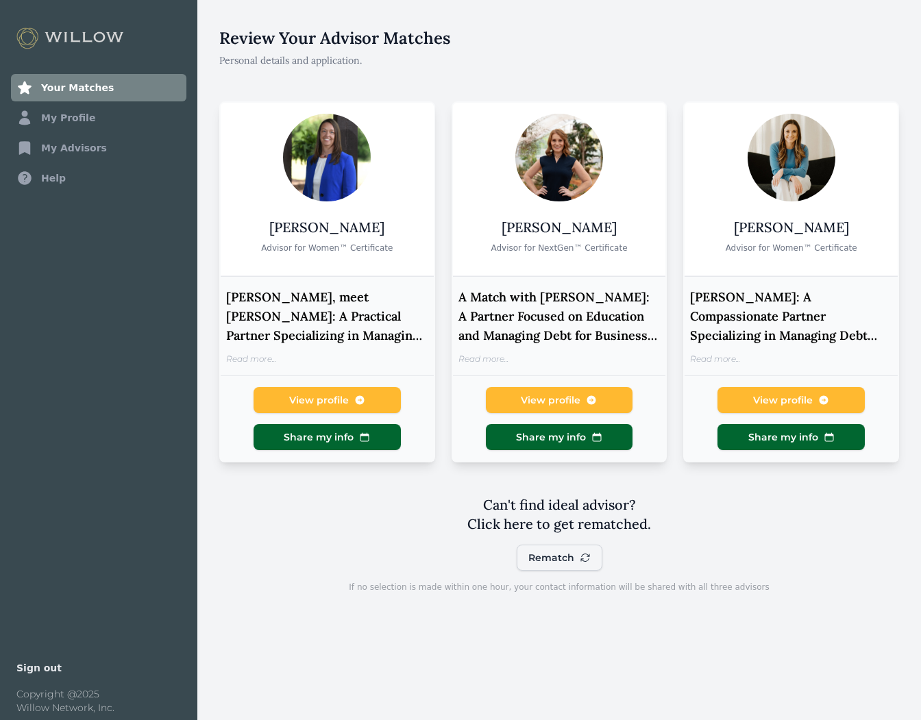
click at [315, 360] on div "Read more..." at bounding box center [327, 359] width 202 height 11
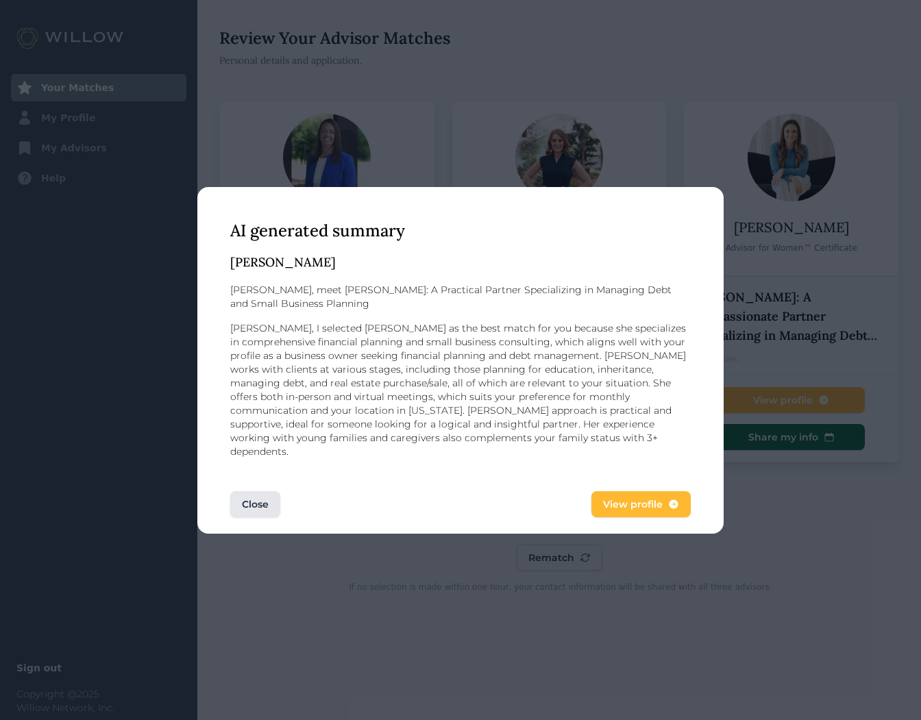
click at [268, 491] on button "Close" at bounding box center [255, 504] width 50 height 26
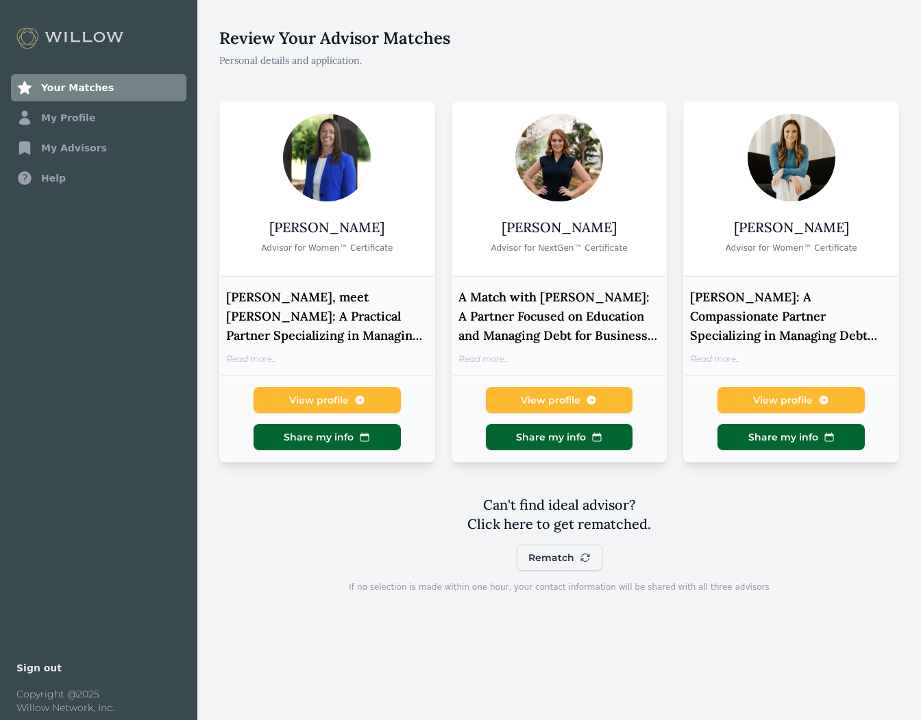
click at [319, 437] on span "Share my info" at bounding box center [319, 437] width 70 height 14
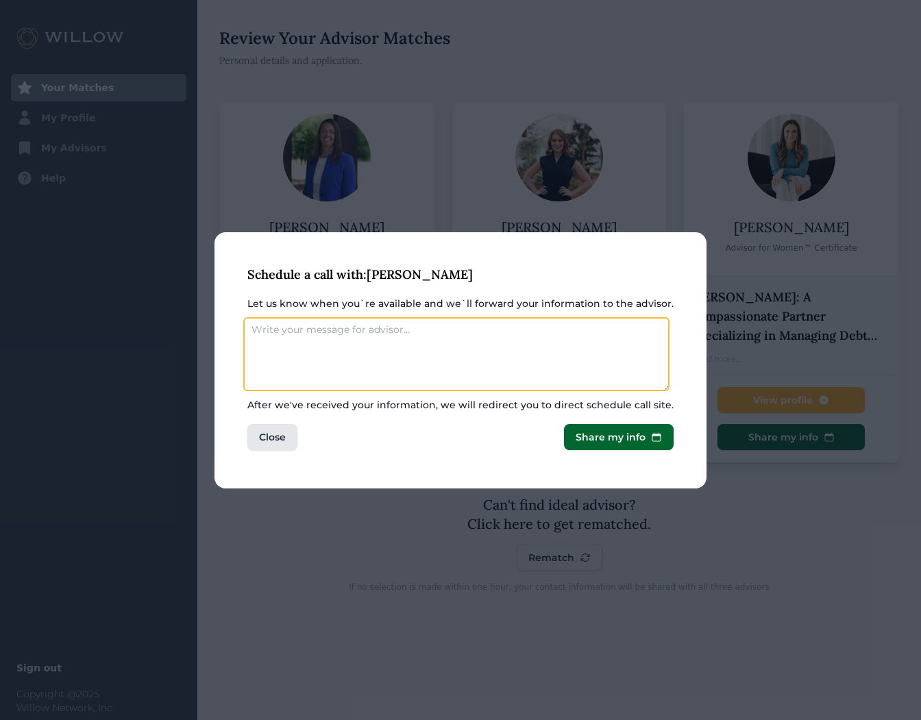
click at [380, 326] on textarea "Let us know when you`re available and we`ll forward your information to the adv…" at bounding box center [456, 354] width 426 height 74
type textarea "Available 3:00 pm [DATE]"
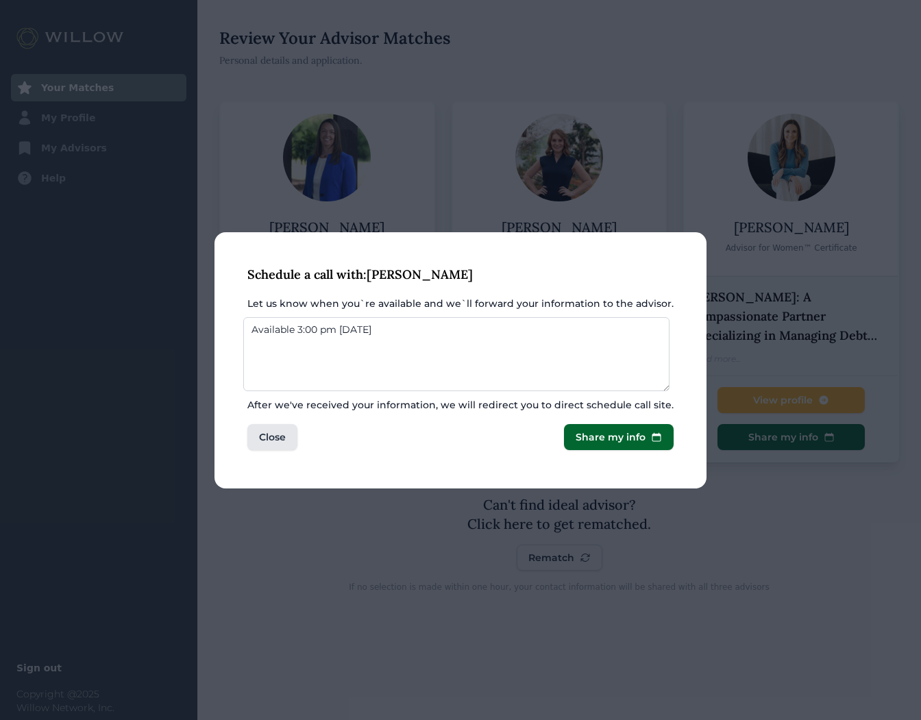
click at [596, 440] on span "Share my info" at bounding box center [611, 437] width 70 height 14
